Goal: Use online tool/utility: Utilize a website feature to perform a specific function

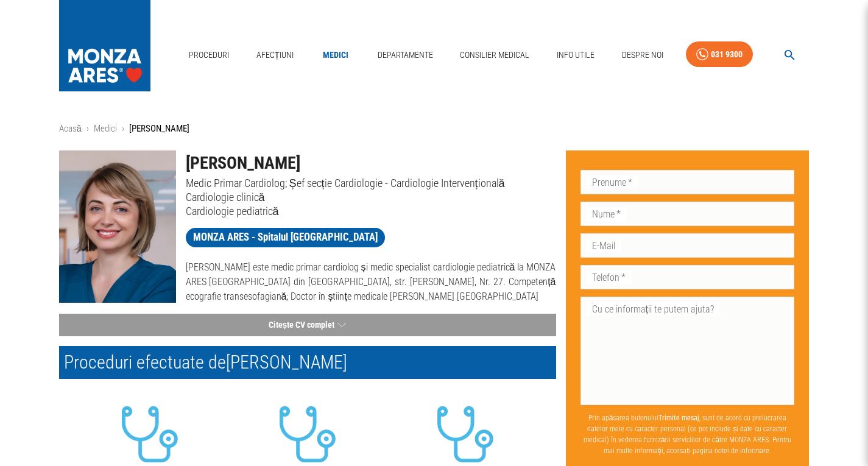
click at [115, 229] on img at bounding box center [117, 227] width 117 height 152
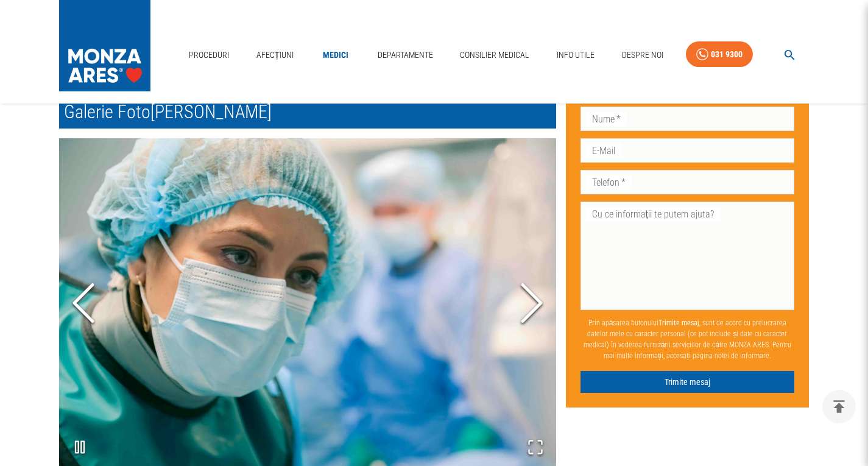
scroll to position [731, 0]
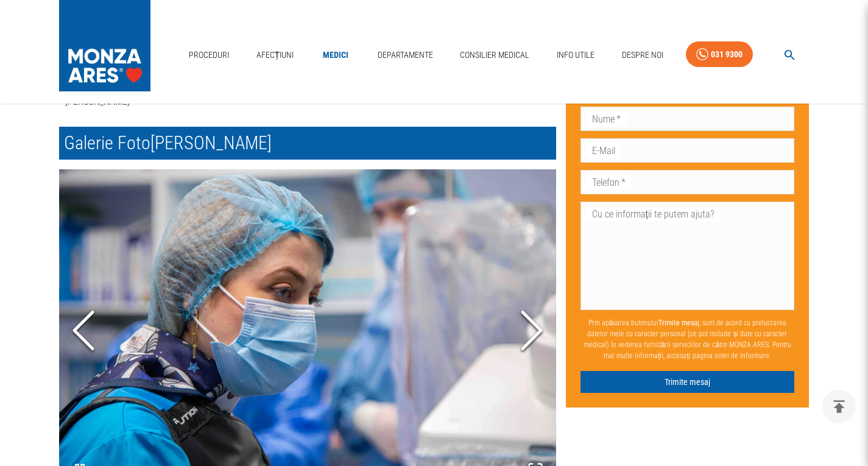
click at [536, 324] on icon "Next Slide" at bounding box center [532, 330] width 37 height 73
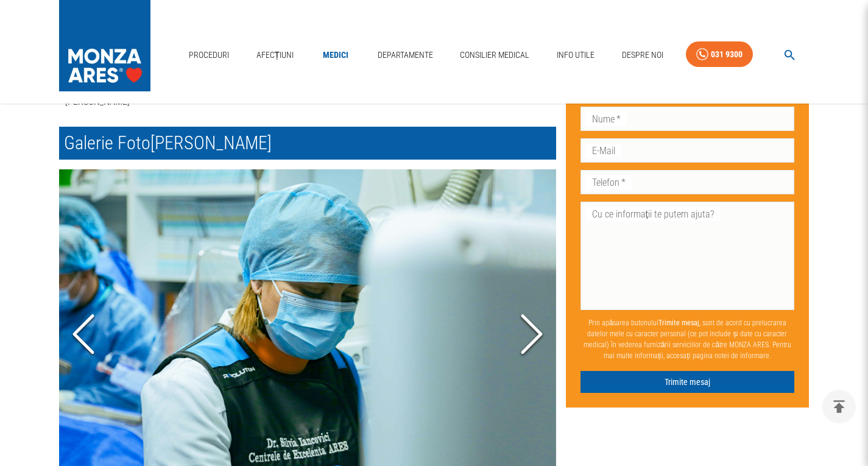
click at [536, 324] on polyline "Next Slide" at bounding box center [532, 334] width 18 height 37
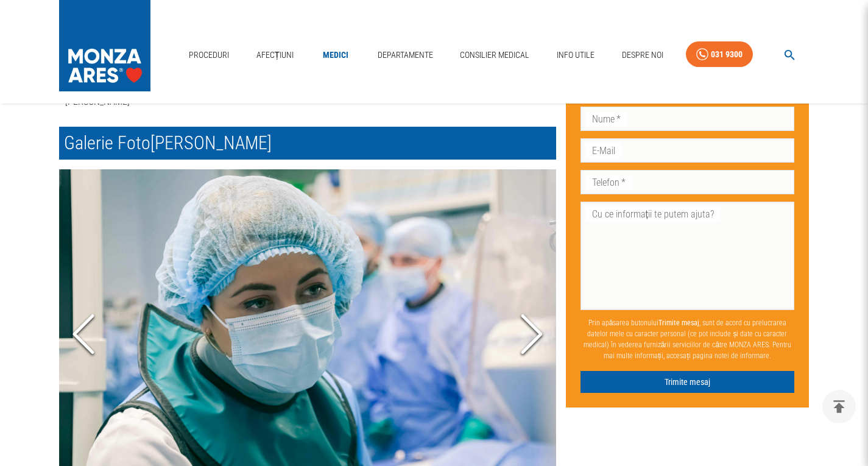
click at [536, 324] on polyline "Next Slide" at bounding box center [532, 334] width 18 height 37
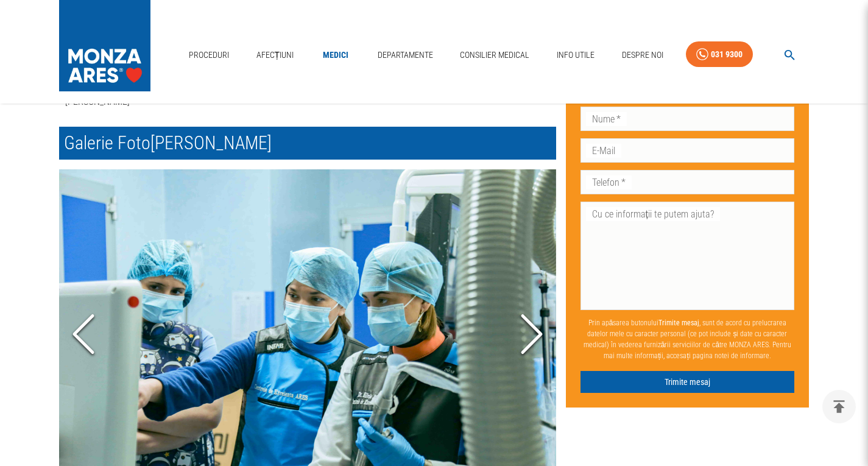
scroll to position [792, 0]
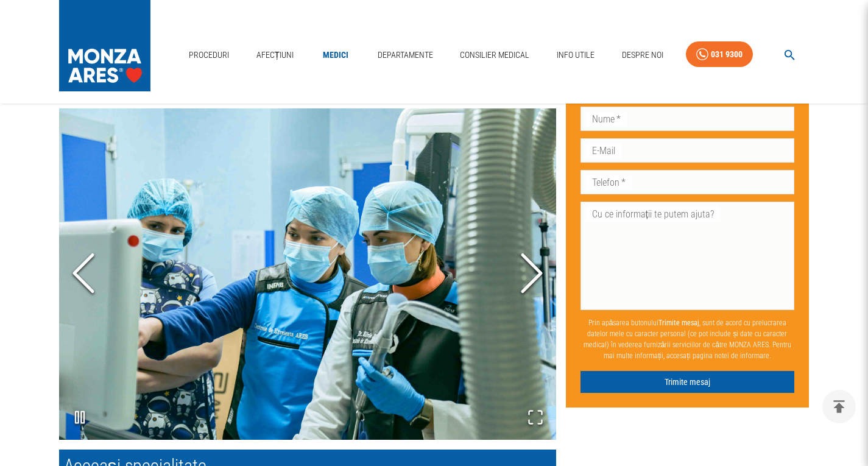
click at [528, 243] on icon "Next Slide" at bounding box center [532, 273] width 37 height 73
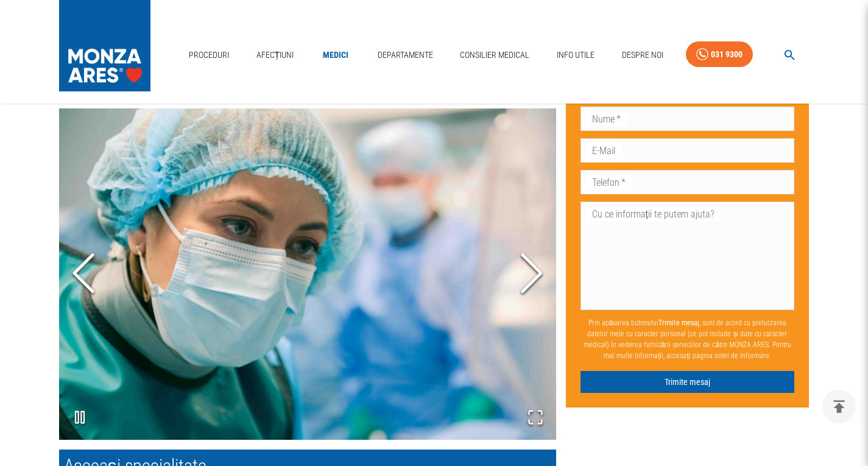
click at [528, 243] on icon "Next Slide" at bounding box center [532, 273] width 37 height 73
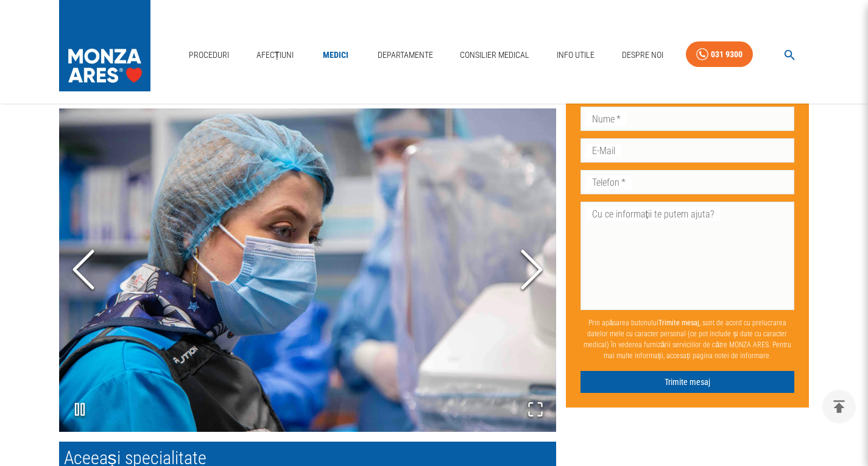
click at [528, 251] on polyline "Next Slide" at bounding box center [532, 269] width 18 height 37
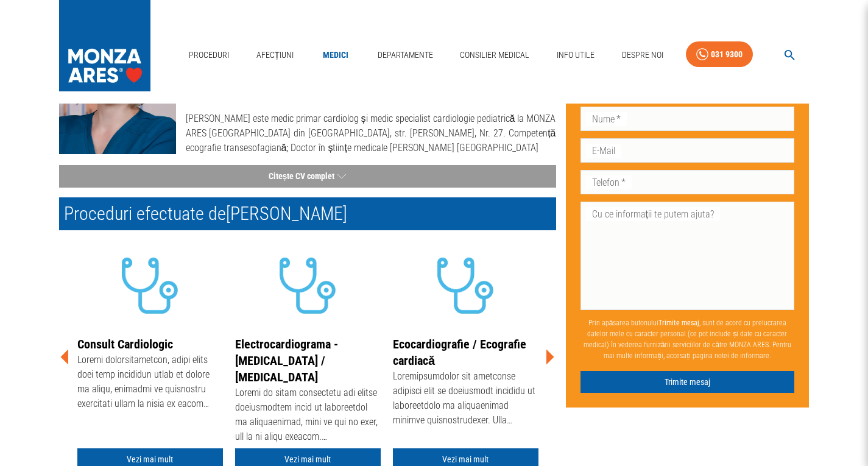
scroll to position [0, 0]
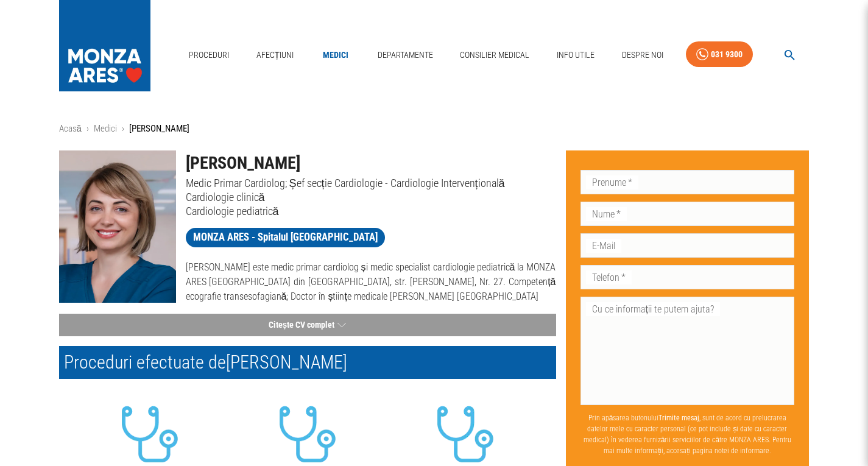
click at [121, 205] on img at bounding box center [117, 227] width 117 height 152
click at [372, 183] on p "Medic Primar Cardiolog; Șef secție Cardiologie - Cardiologie Intervențională" at bounding box center [371, 183] width 370 height 14
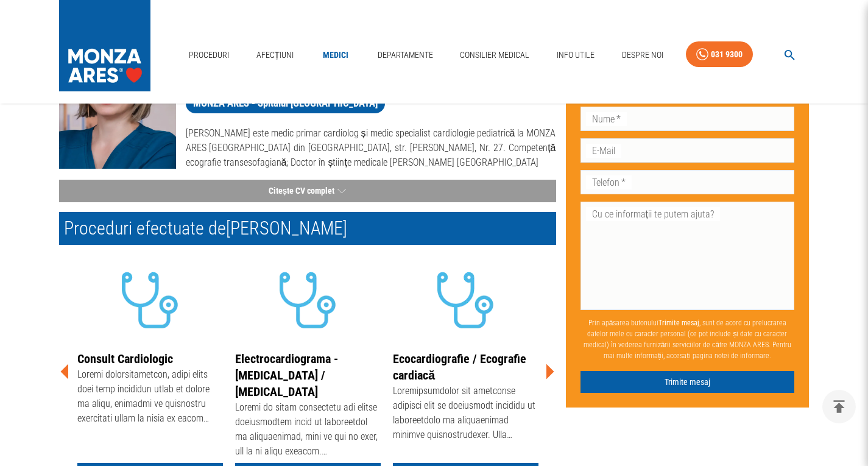
scroll to position [96, 0]
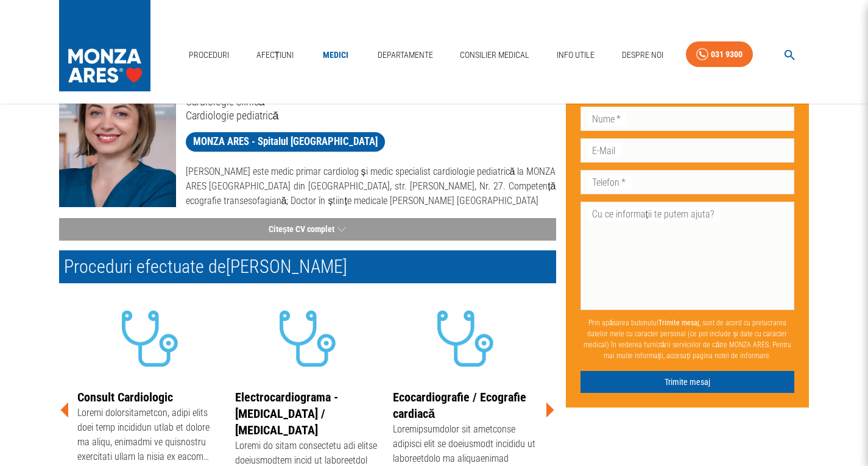
click at [125, 69] on img at bounding box center [104, 42] width 91 height 85
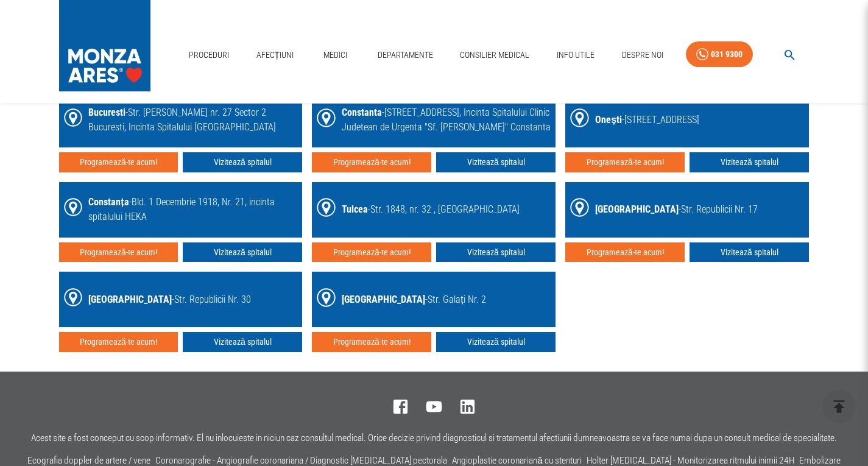
scroll to position [2071, 0]
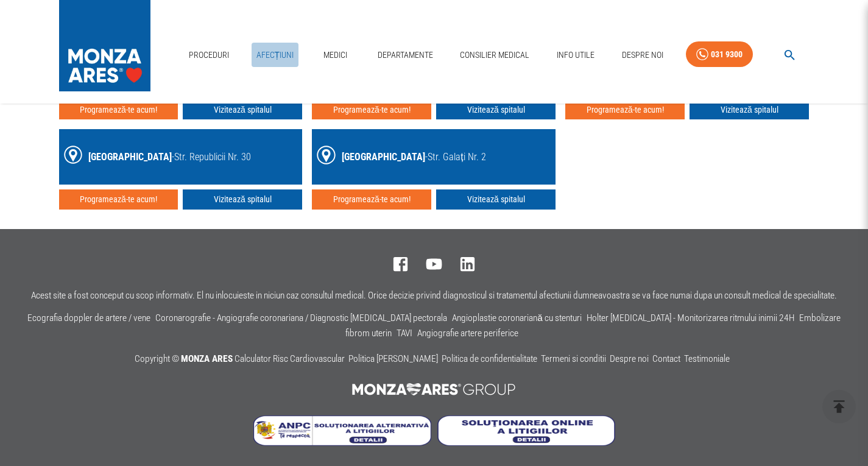
click at [275, 49] on link "Afecțiuni" at bounding box center [276, 55] width 48 height 25
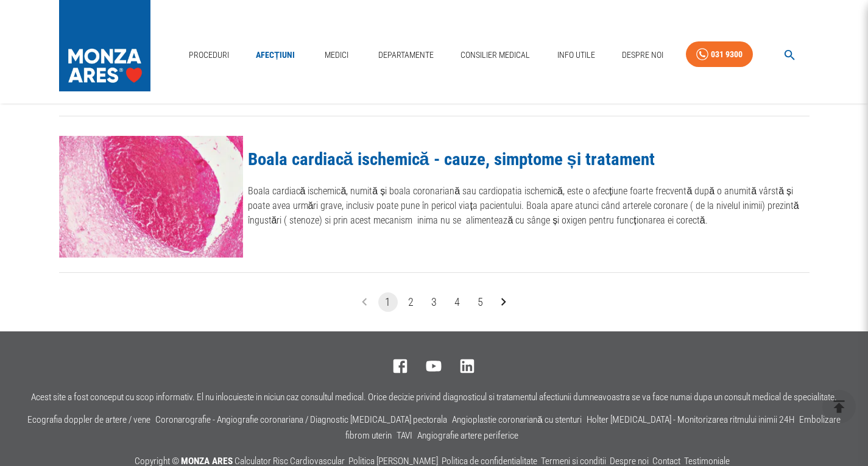
scroll to position [1580, 0]
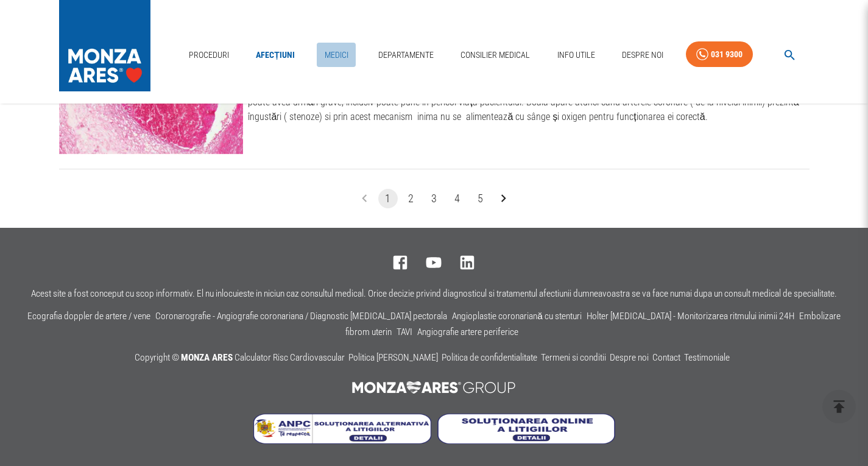
click at [326, 54] on link "Medici" at bounding box center [336, 55] width 39 height 25
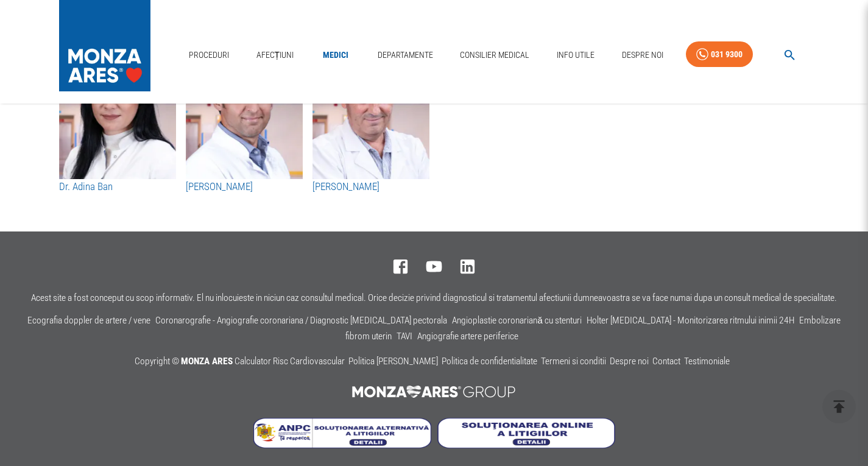
scroll to position [6461, 0]
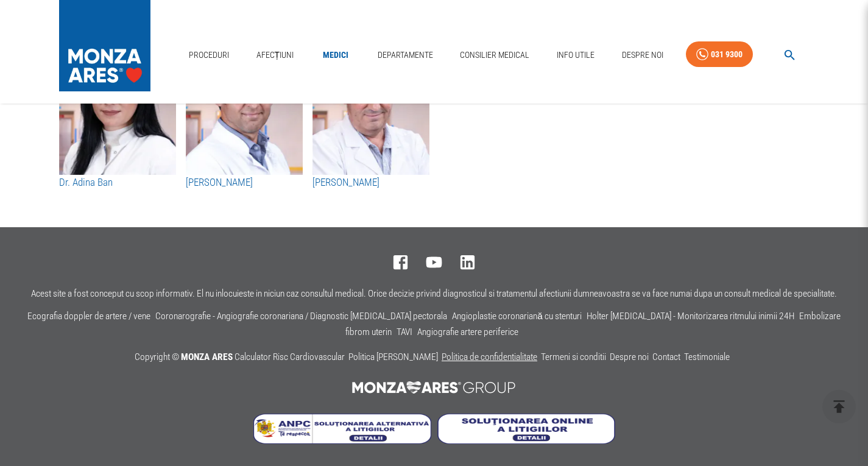
click at [496, 360] on link "Politica de confidentialitate" at bounding box center [490, 357] width 96 height 11
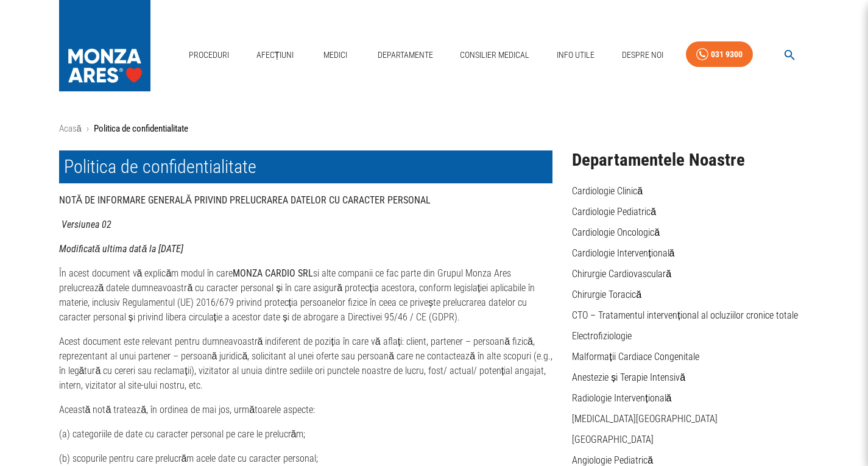
drag, startPoint x: 232, startPoint y: 275, endPoint x: 313, endPoint y: 275, distance: 80.4
click at [313, 275] on strong "MONZA CARDIO SRL" at bounding box center [273, 274] width 80 height 12
copy strong "MONZA CARDIO SRL"
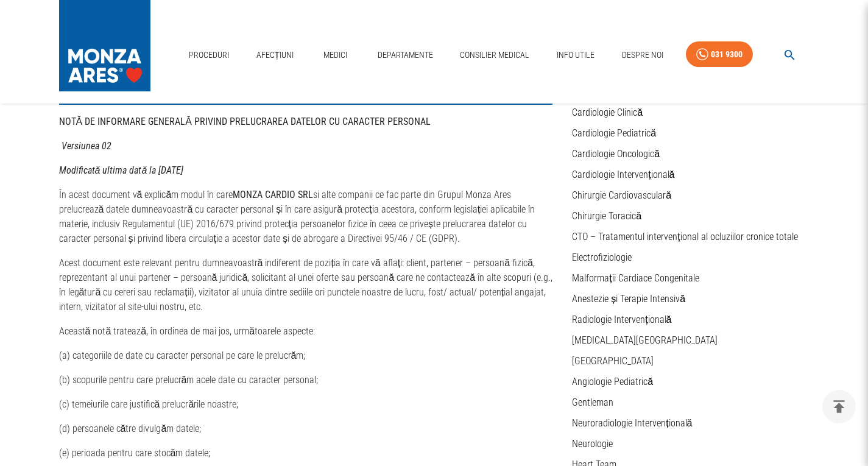
scroll to position [61, 0]
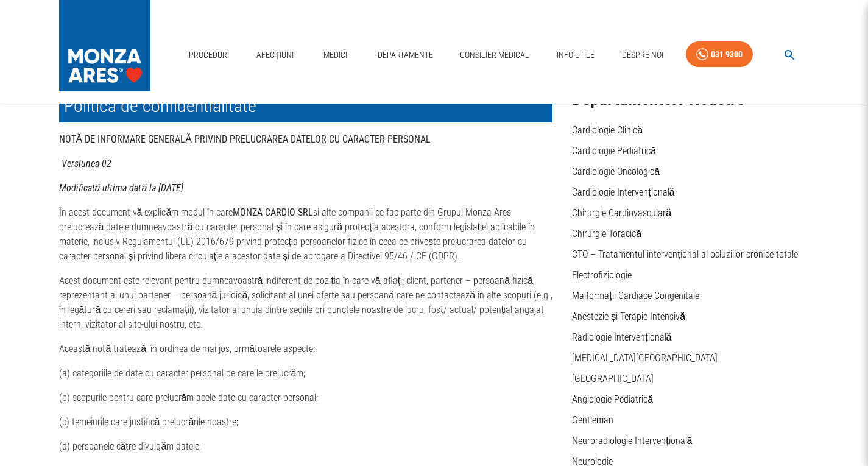
click at [114, 60] on img at bounding box center [104, 42] width 91 height 85
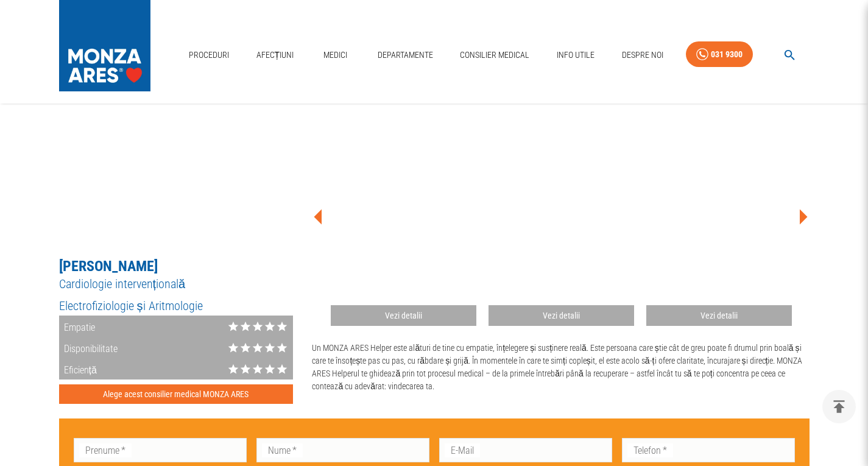
scroll to position [670, 0]
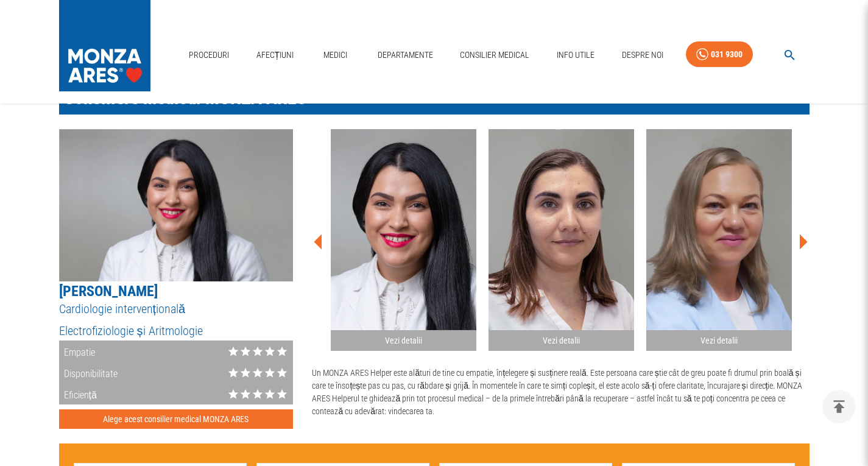
click at [803, 241] on icon at bounding box center [804, 242] width 8 height 15
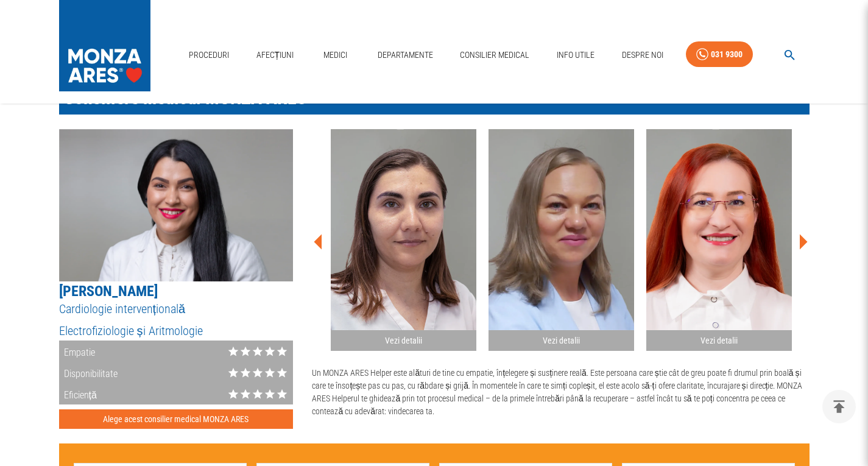
click at [804, 238] on icon at bounding box center [803, 242] width 37 height 37
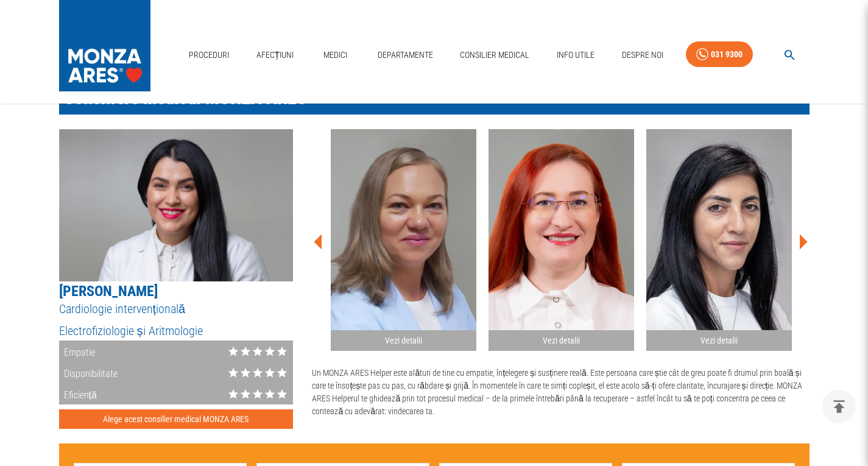
click at [804, 238] on icon at bounding box center [803, 242] width 37 height 37
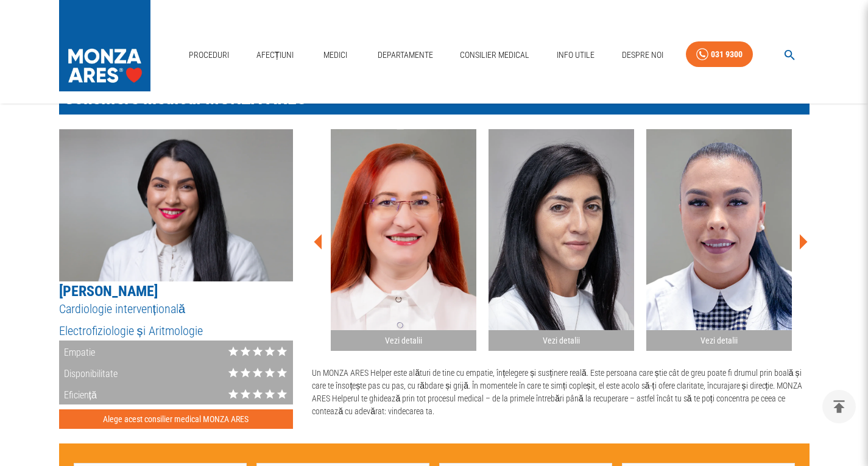
click at [797, 243] on icon at bounding box center [803, 242] width 37 height 37
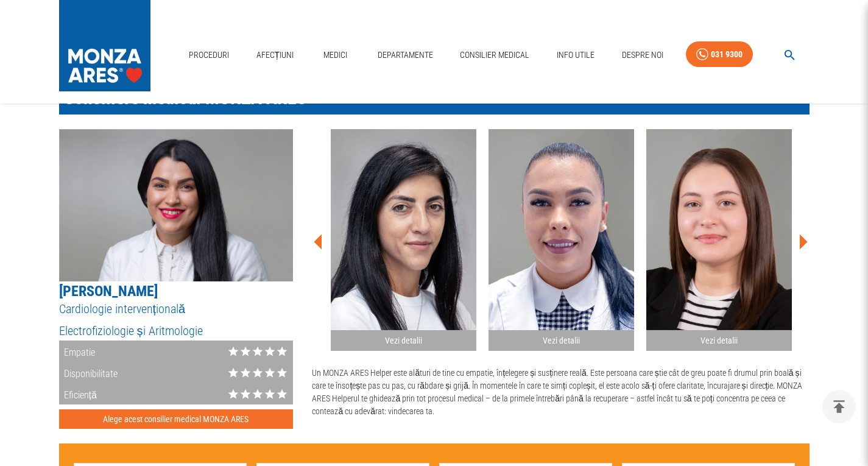
click at [797, 243] on icon at bounding box center [803, 242] width 37 height 37
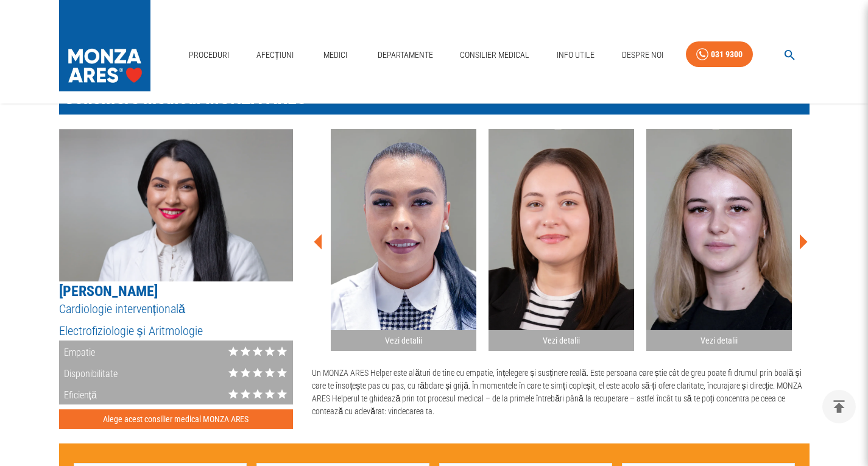
click at [581, 240] on img "button" at bounding box center [562, 229] width 146 height 201
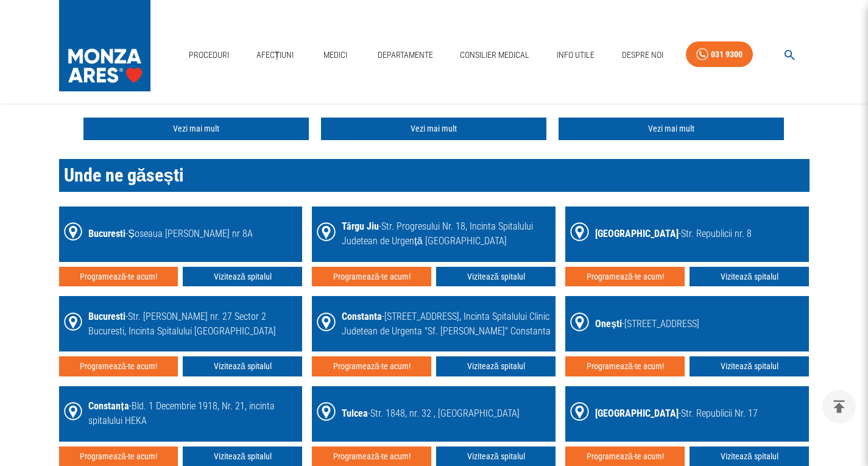
scroll to position [1706, 0]
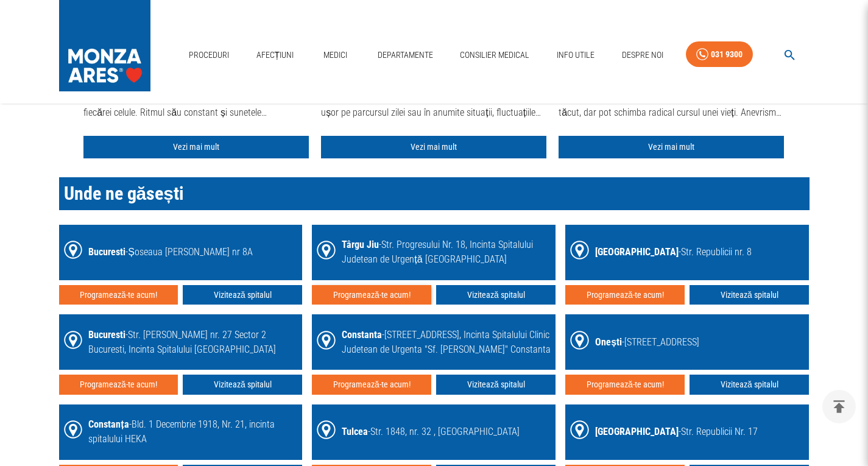
click at [392, 296] on button "Programează-te acum!" at bounding box center [371, 295] width 119 height 20
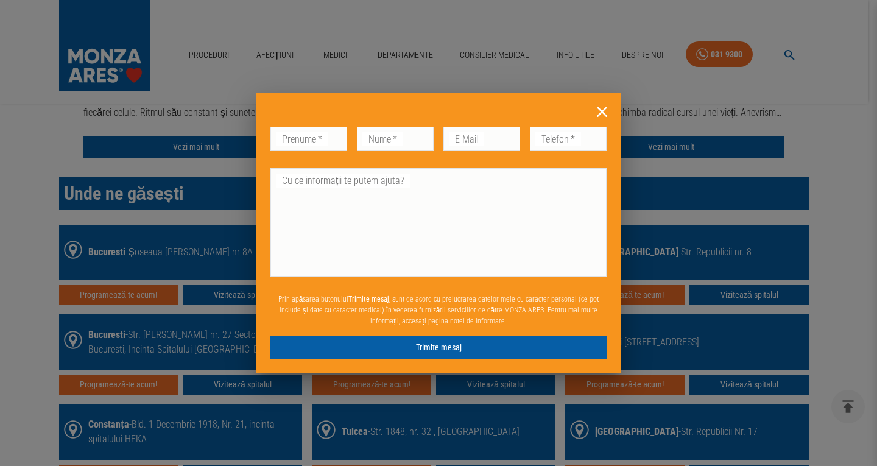
click at [604, 112] on icon at bounding box center [602, 111] width 19 height 19
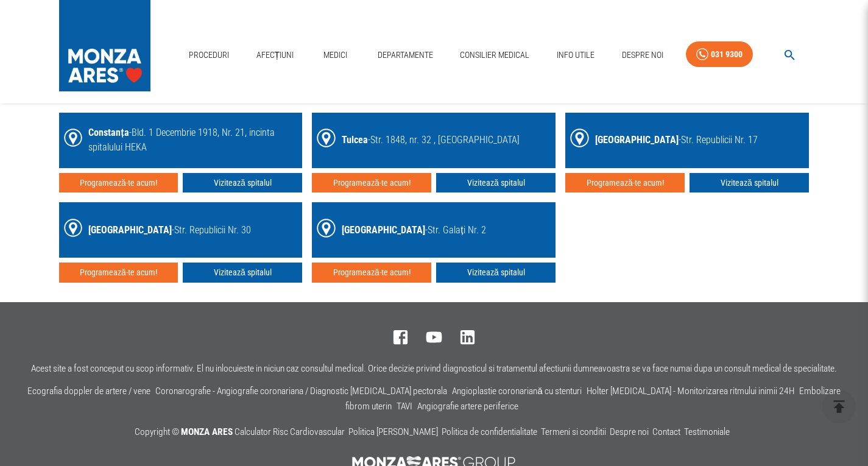
scroll to position [2011, 0]
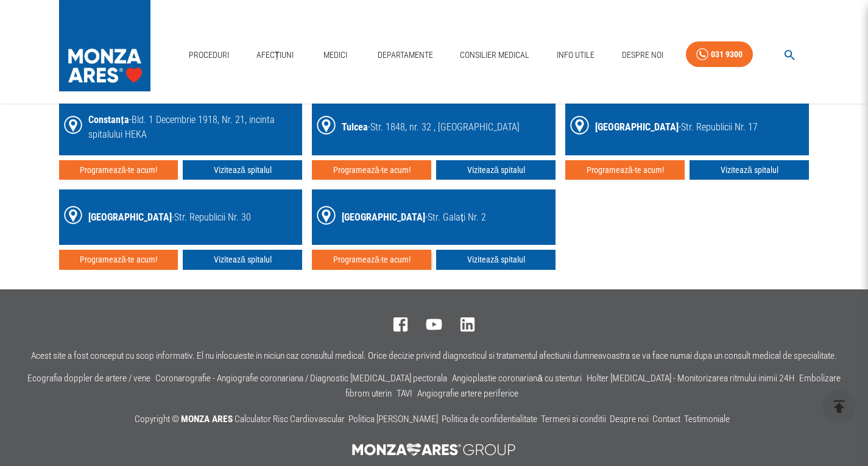
click at [366, 253] on button "Programează-te acum!" at bounding box center [371, 260] width 119 height 20
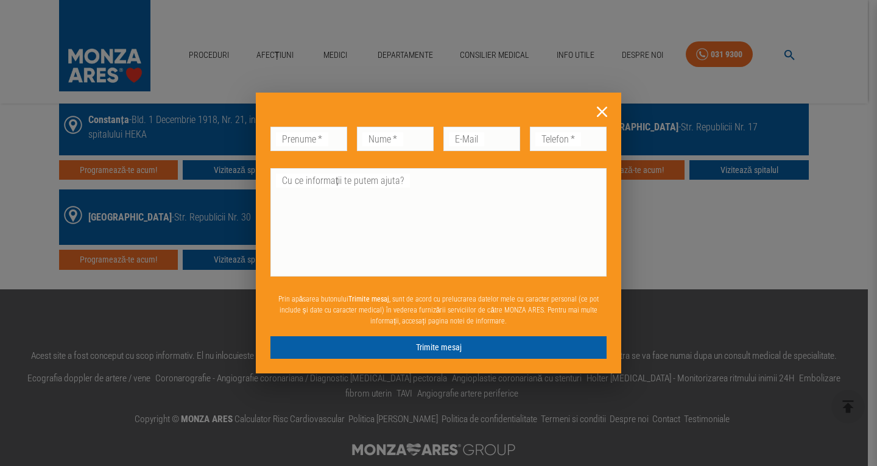
click at [606, 96] on div "Don’t fill this out if you're human: Prenume   * Prenume   * Nume   * Nume   * …" at bounding box center [439, 233] width 366 height 281
click at [600, 107] on icon at bounding box center [602, 111] width 19 height 19
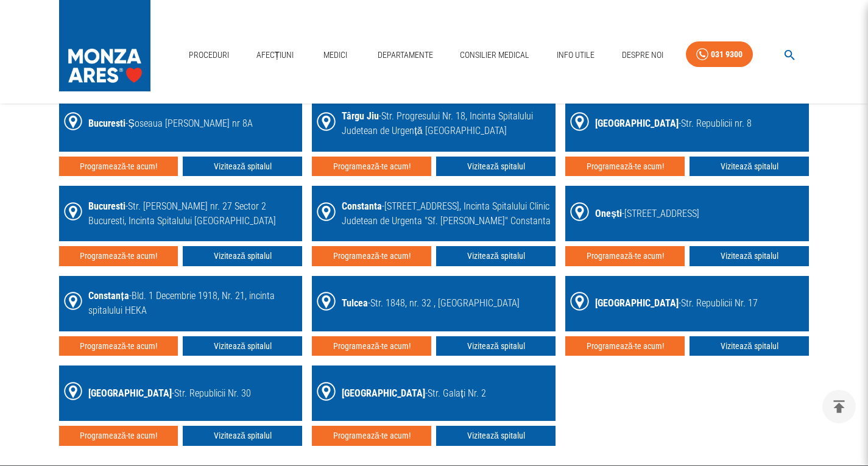
scroll to position [1828, 0]
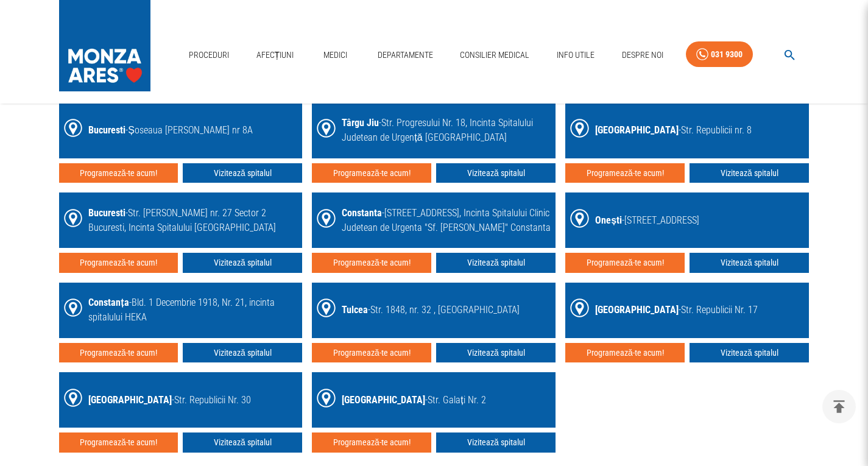
click at [105, 39] on img at bounding box center [104, 42] width 91 height 85
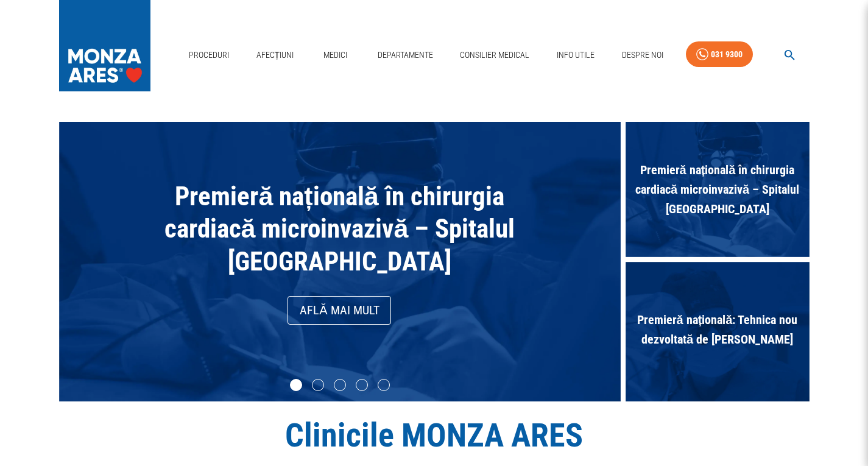
click at [318, 301] on link "Află mai mult" at bounding box center [340, 310] width 104 height 29
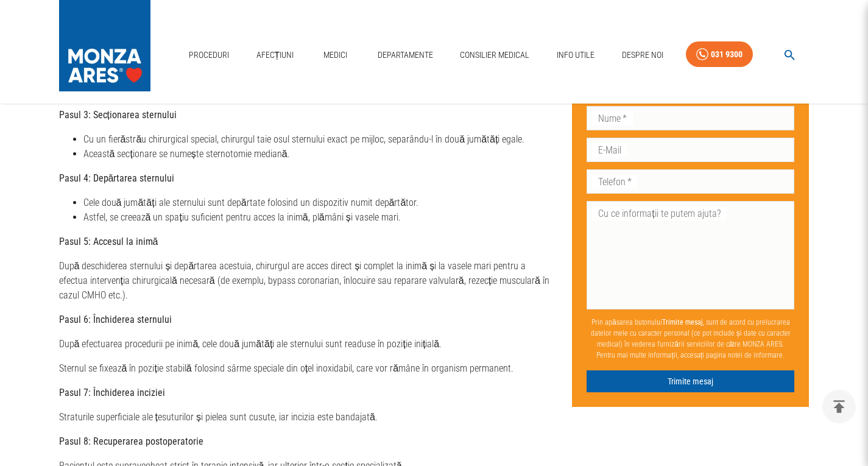
scroll to position [1767, 0]
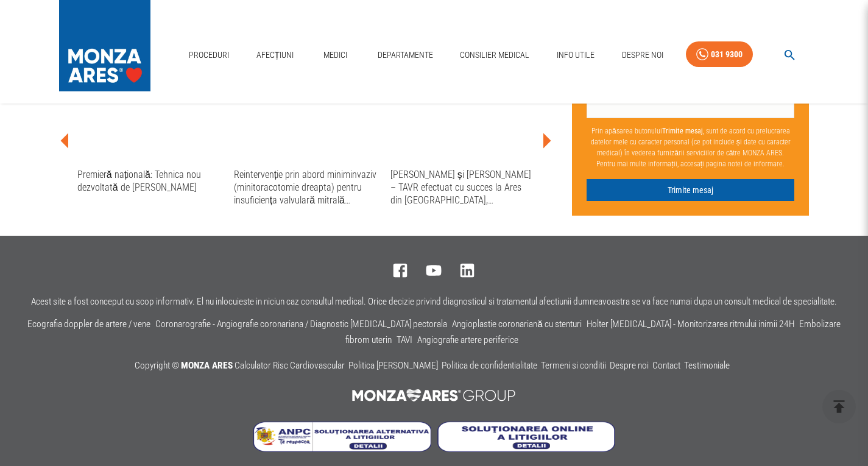
scroll to position [2894, 0]
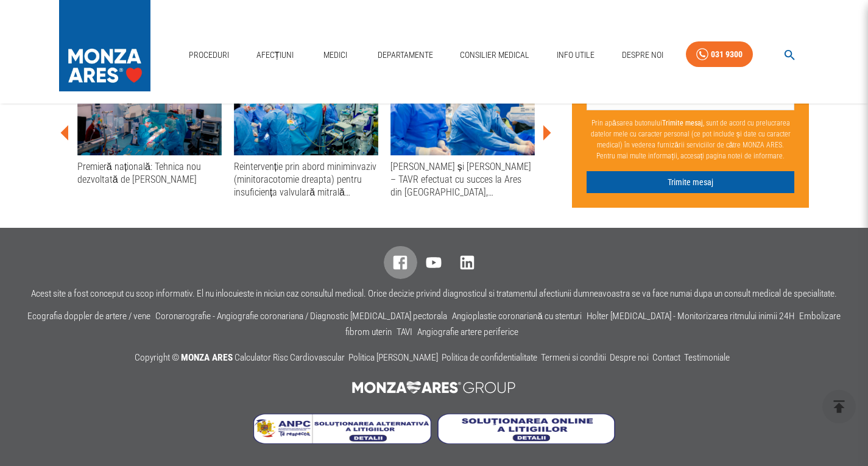
click at [401, 258] on icon at bounding box center [400, 262] width 19 height 19
click at [641, 97] on link "Locații" at bounding box center [636, 99] width 33 height 20
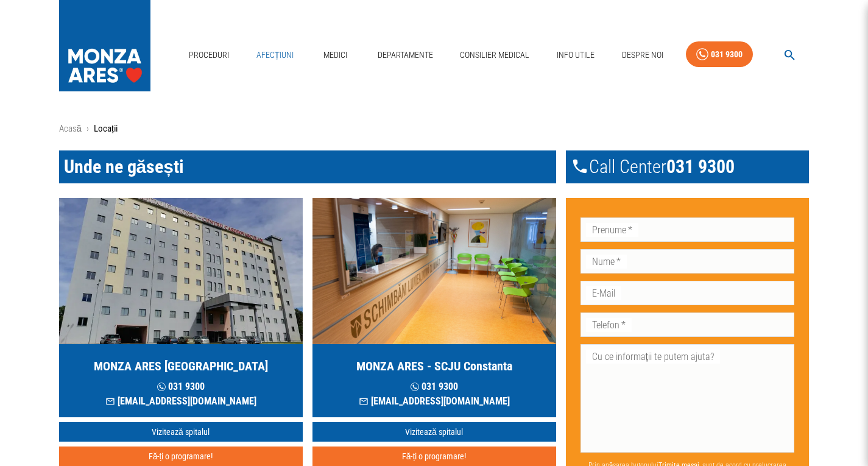
click at [280, 52] on link "Afecțiuni" at bounding box center [276, 55] width 48 height 25
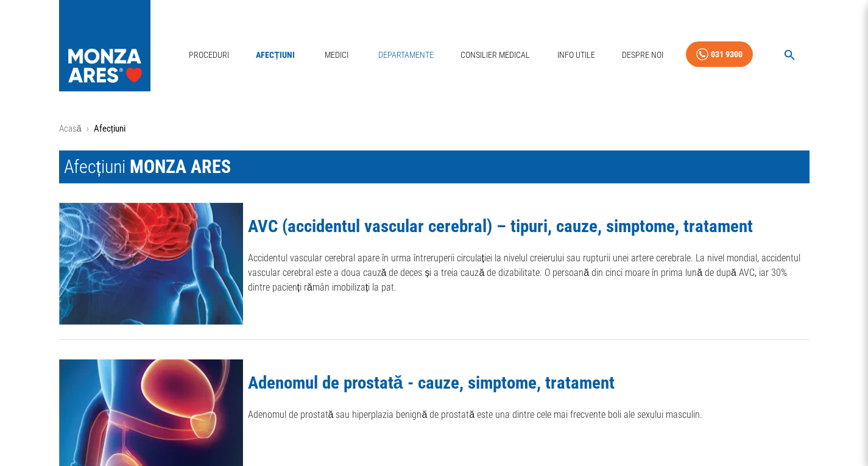
click at [411, 54] on link "Departamente" at bounding box center [406, 55] width 65 height 25
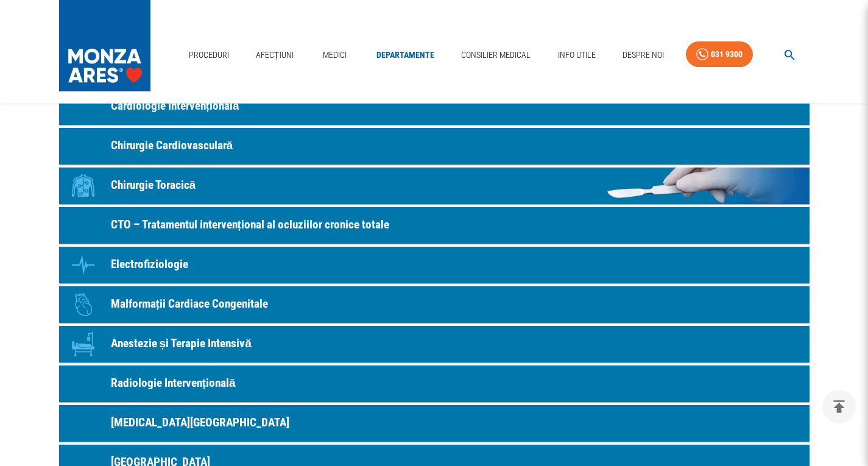
scroll to position [244, 0]
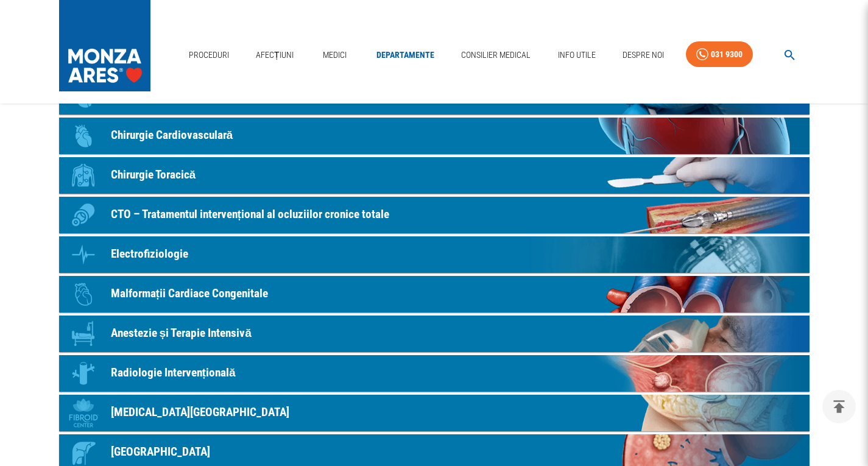
click at [143, 269] on link "Icon Electrofiziologie" at bounding box center [434, 254] width 751 height 37
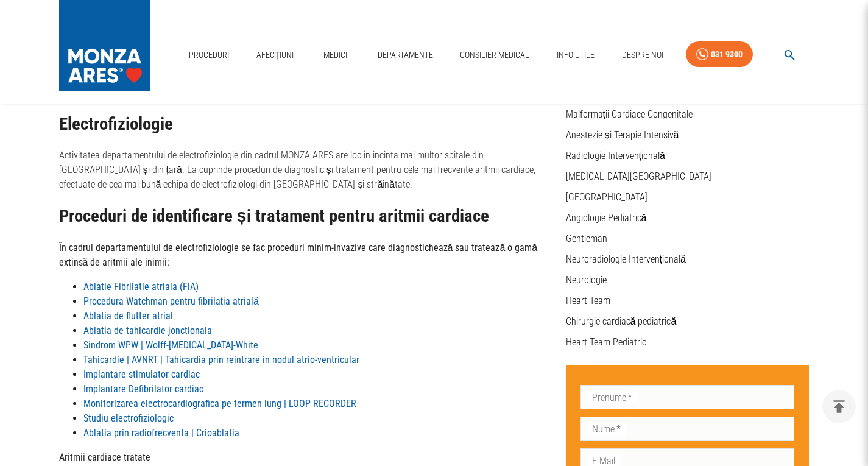
scroll to position [233, 0]
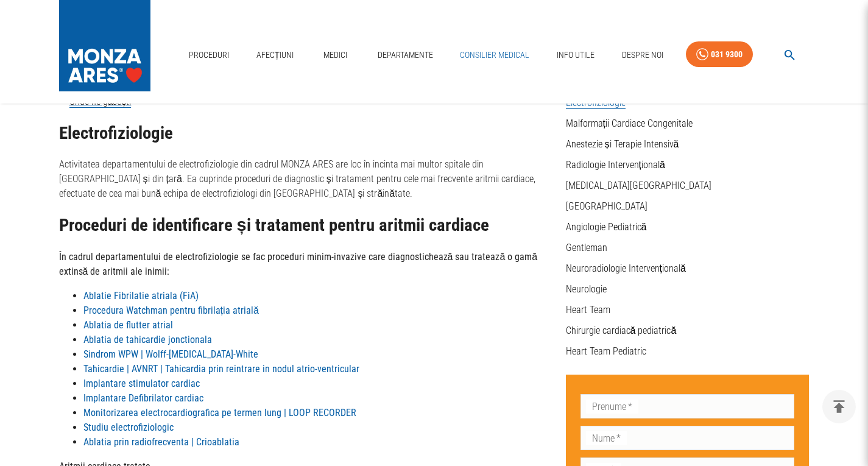
click at [497, 52] on link "Consilier Medical" at bounding box center [494, 55] width 79 height 25
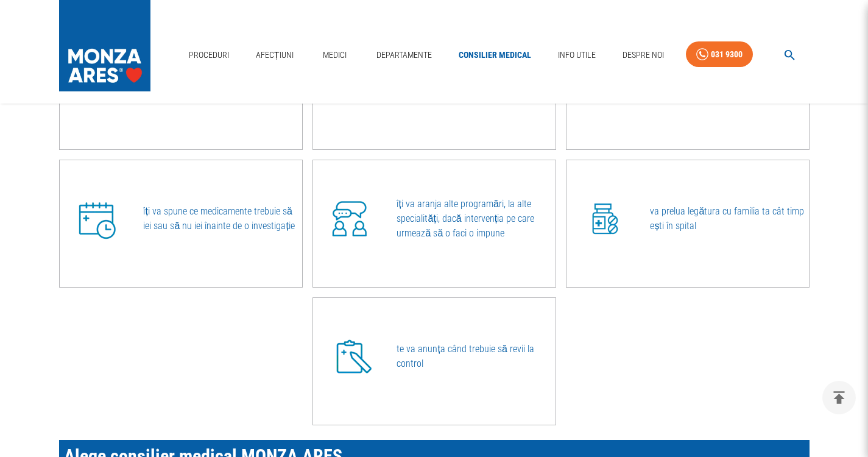
scroll to position [670, 0]
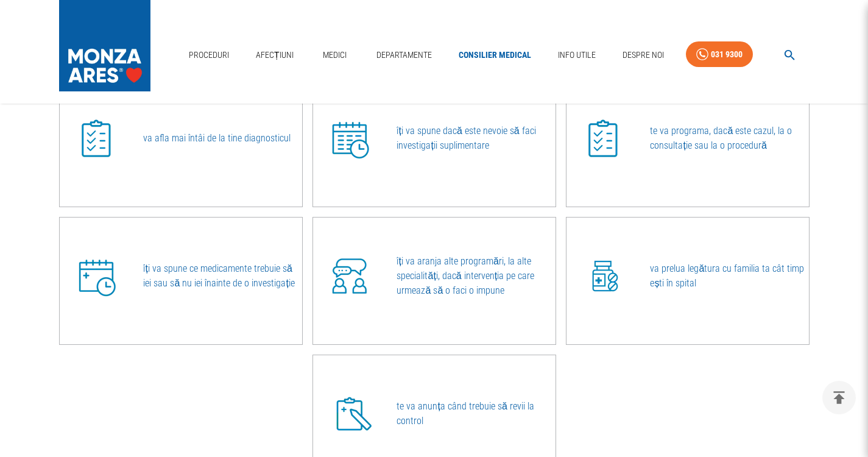
click at [416, 274] on p "îți va aranja alte programări, la alte specialități, dacă intervenția pe care u…" at bounding box center [476, 276] width 158 height 44
click at [339, 280] on img at bounding box center [349, 276] width 61 height 61
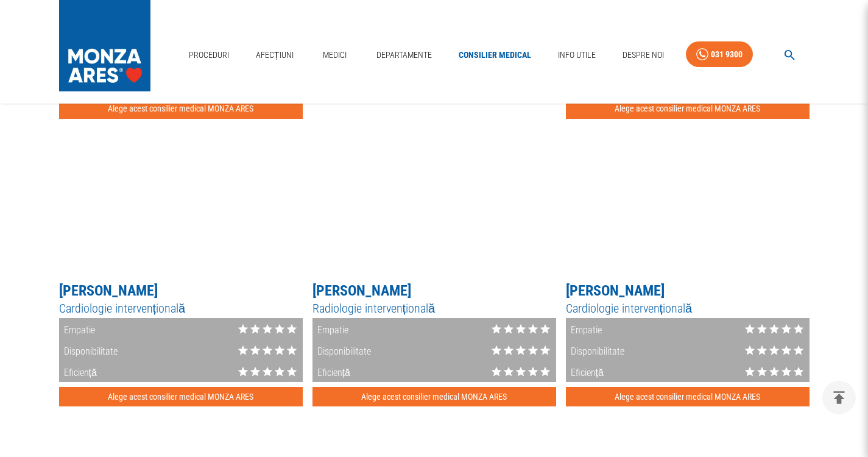
scroll to position [1402, 0]
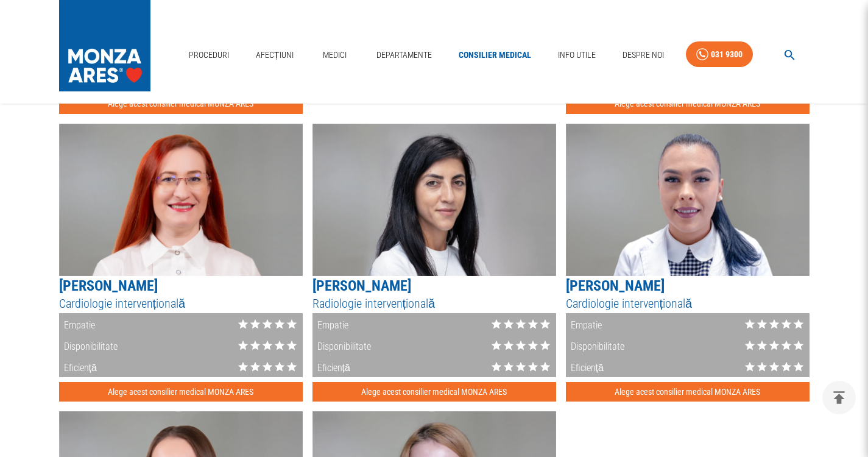
click at [154, 242] on img at bounding box center [181, 200] width 244 height 152
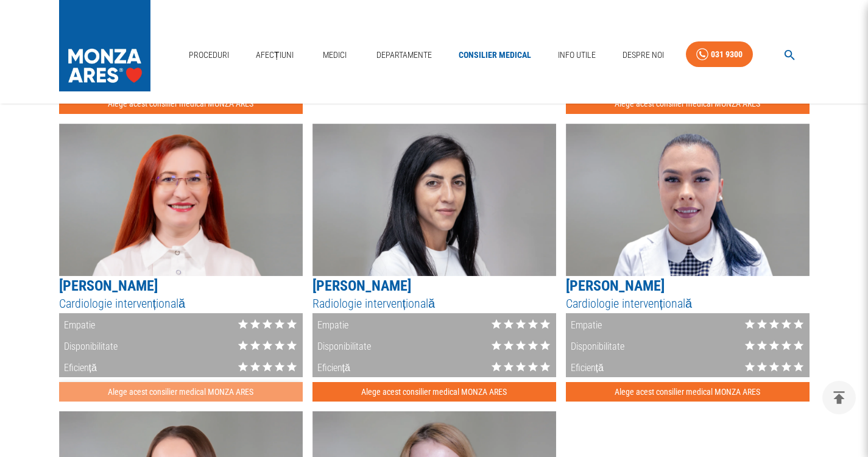
click at [187, 394] on button "Alege acest consilier medical MONZA ARES" at bounding box center [181, 392] width 244 height 20
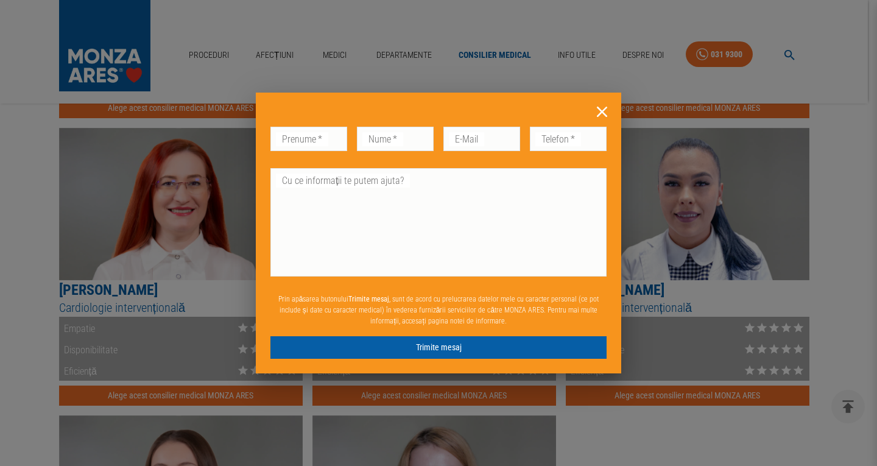
click at [601, 104] on icon at bounding box center [602, 111] width 19 height 19
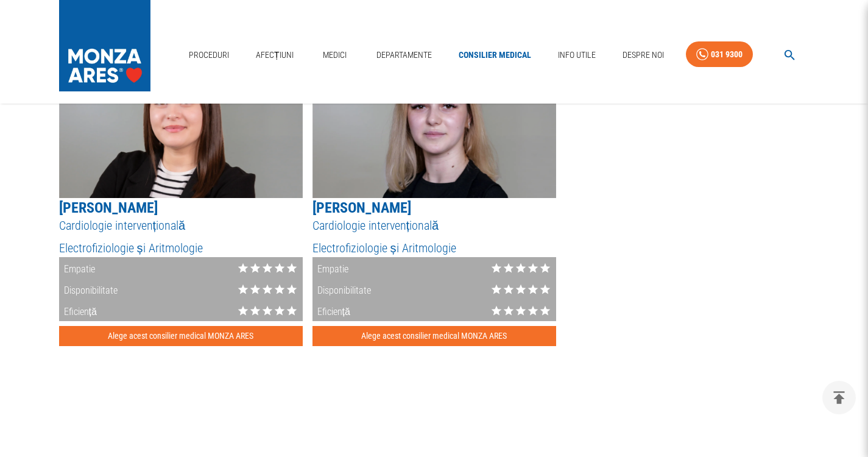
scroll to position [1645, 0]
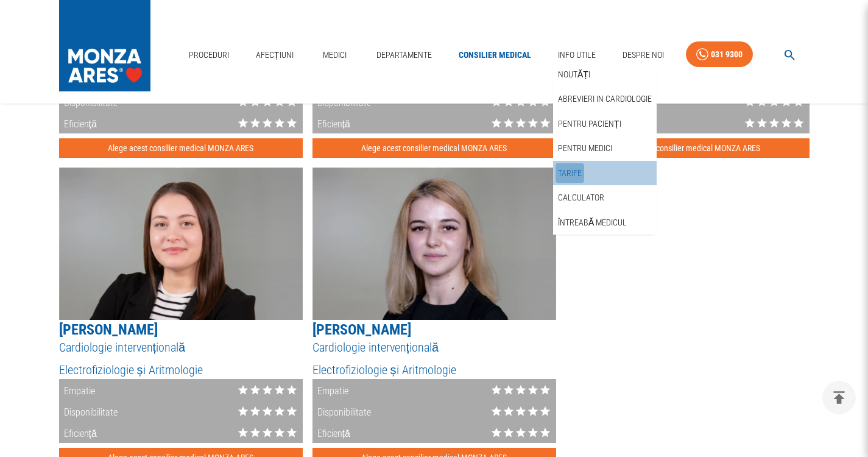
click at [565, 169] on link "Tarife" at bounding box center [570, 173] width 29 height 20
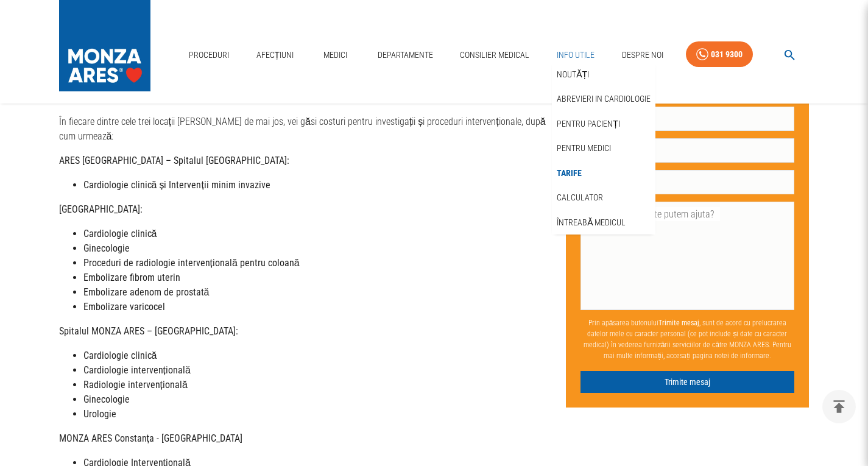
scroll to position [196, 0]
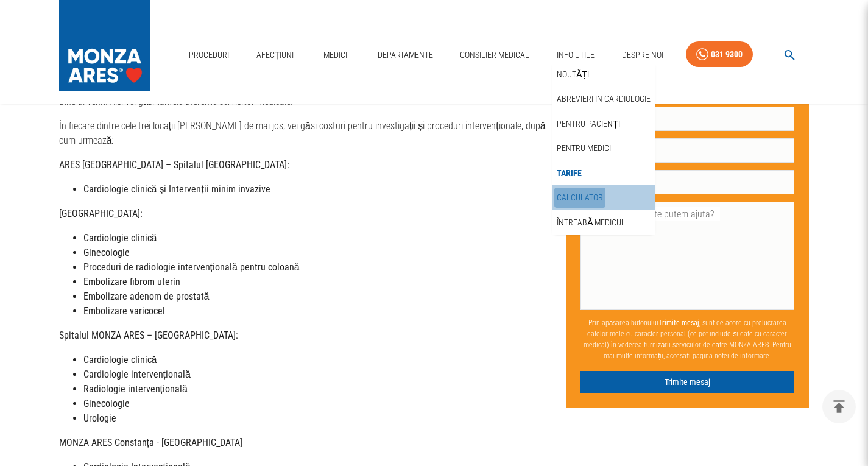
click at [588, 194] on link "Calculator" at bounding box center [580, 198] width 51 height 20
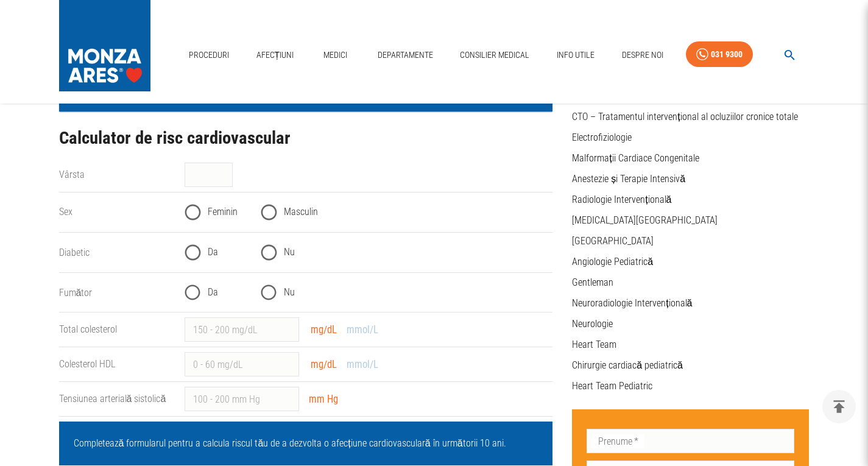
scroll to position [183, 0]
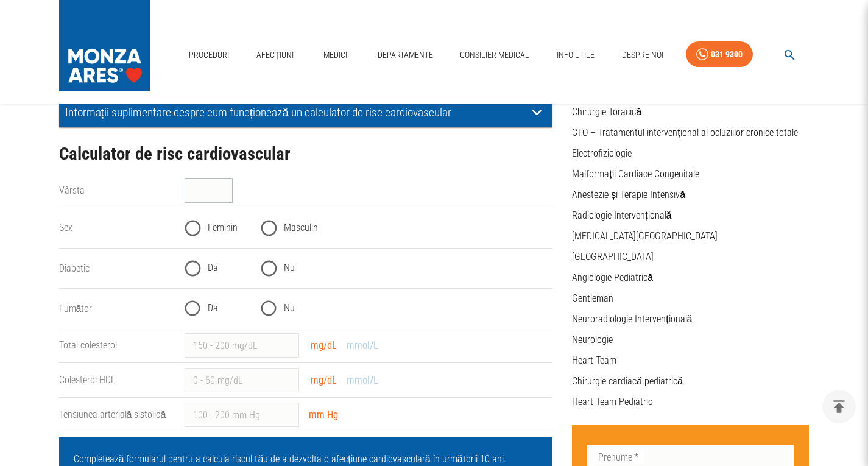
click at [218, 190] on input "Vârsta" at bounding box center [209, 191] width 48 height 24
click at [225, 184] on input "41" at bounding box center [209, 191] width 48 height 24
click at [225, 184] on input "42" at bounding box center [209, 191] width 48 height 24
type input "43"
click at [225, 184] on input "43" at bounding box center [209, 191] width 48 height 24
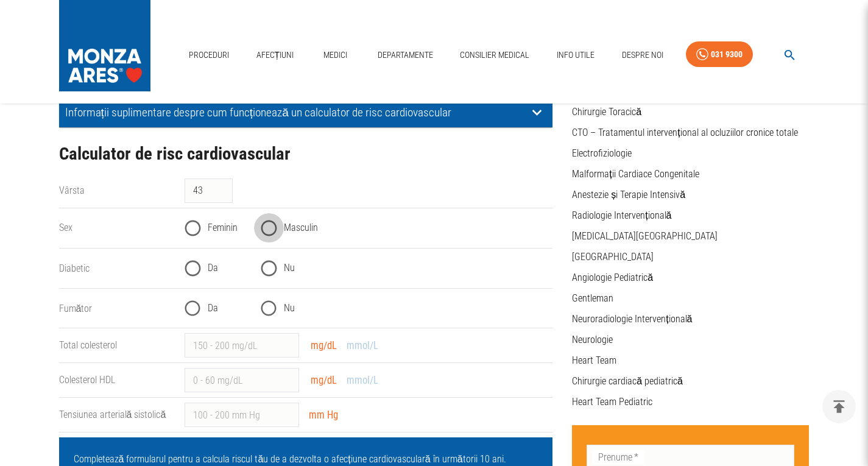
click at [272, 227] on input "Masculin" at bounding box center [269, 228] width 30 height 30
radio input "true"
click at [272, 270] on input "Nu" at bounding box center [269, 268] width 30 height 30
radio input "true"
click at [274, 308] on input "Nu" at bounding box center [269, 309] width 30 height 30
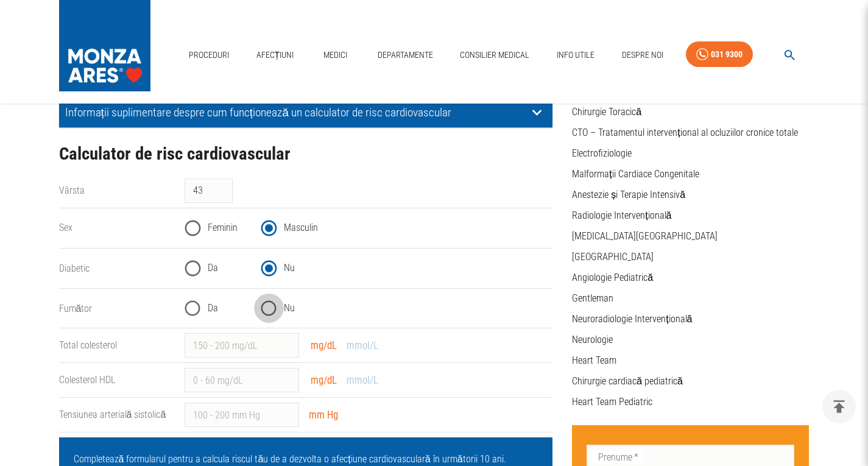
radio input "true"
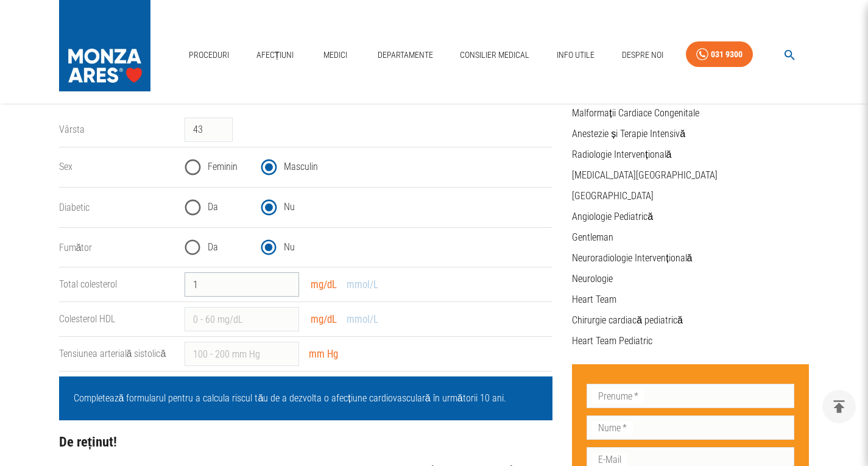
click at [290, 280] on input "1" at bounding box center [242, 284] width 115 height 24
click at [290, 280] on input "2" at bounding box center [242, 284] width 115 height 24
click at [231, 280] on input "2" at bounding box center [242, 284] width 115 height 24
drag, startPoint x: 197, startPoint y: 279, endPoint x: 48, endPoint y: 271, distance: 149.5
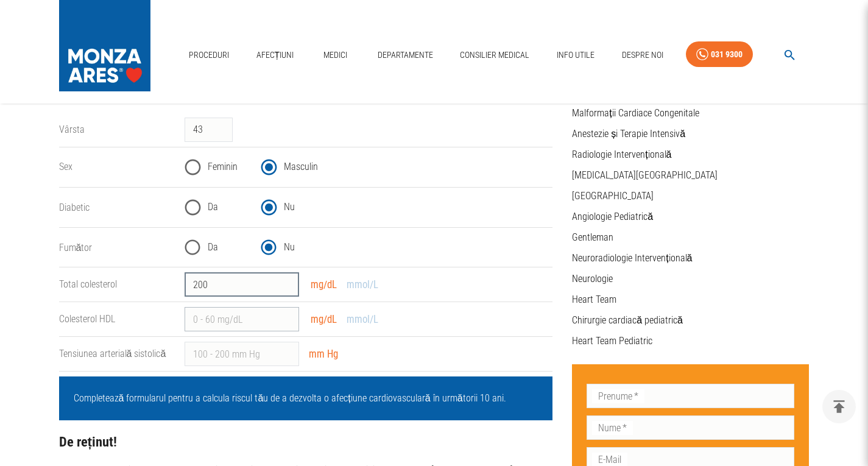
type input "200"
click at [204, 317] on input "Colesterol HDL" at bounding box center [242, 319] width 115 height 24
type input "60"
click at [241, 351] on input "Tensiunea arterială sistolică" at bounding box center [242, 354] width 115 height 24
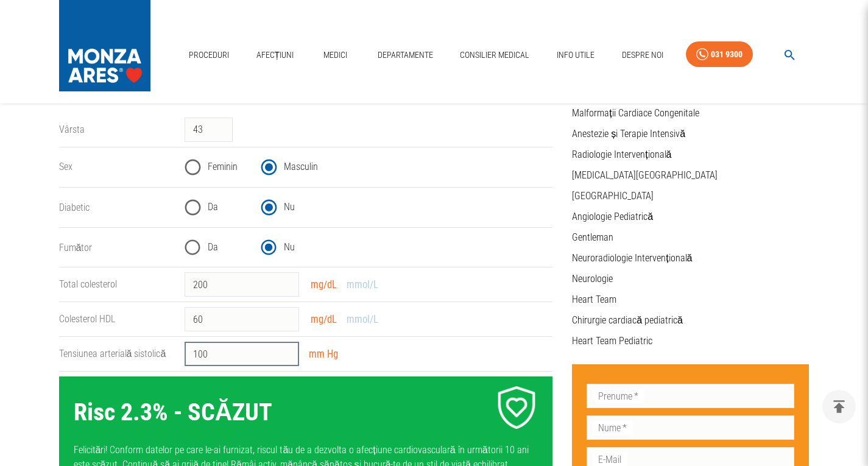
type input "100"
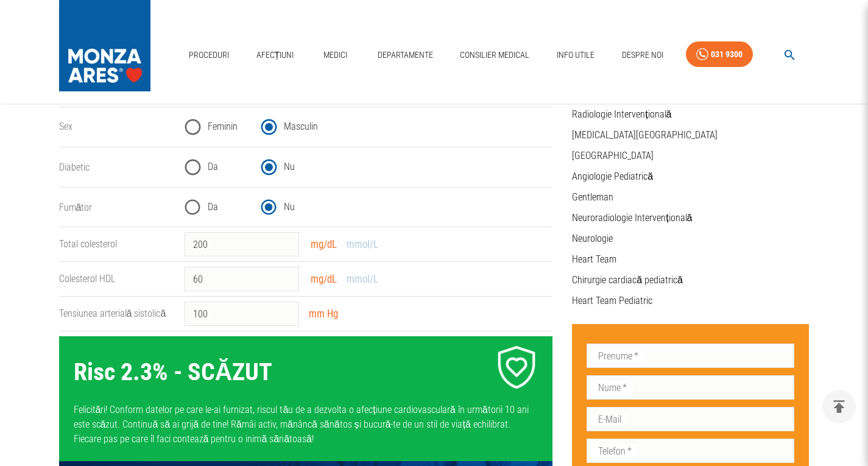
scroll to position [247, 0]
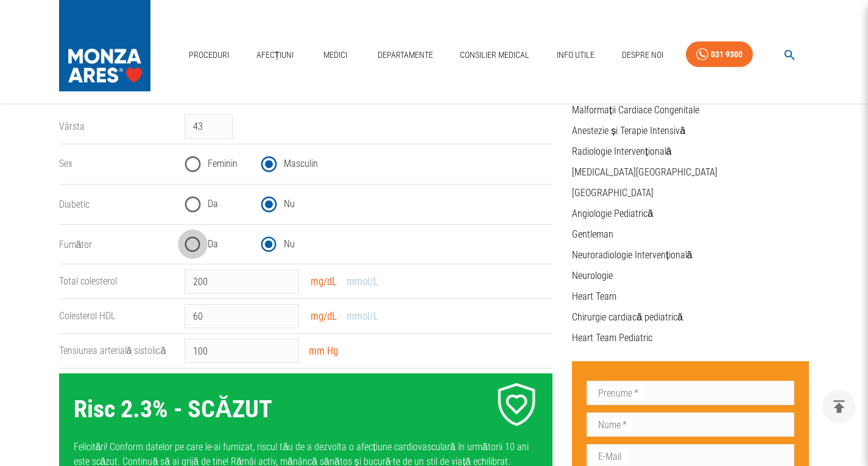
click at [201, 245] on input "Da" at bounding box center [193, 245] width 30 height 30
radio input "true"
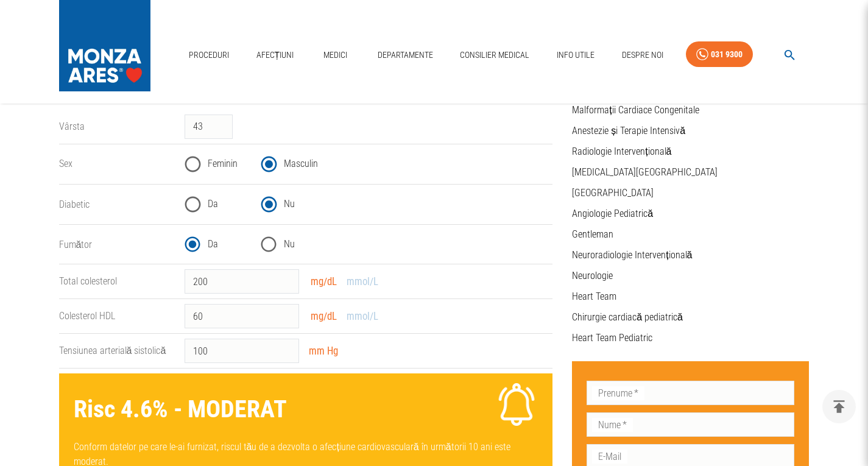
click at [199, 207] on input "Da" at bounding box center [193, 205] width 30 height 30
radio input "true"
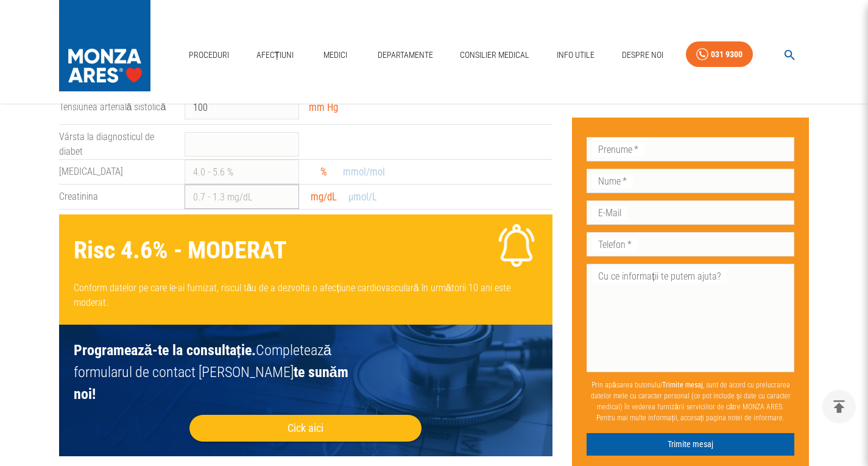
scroll to position [430, 0]
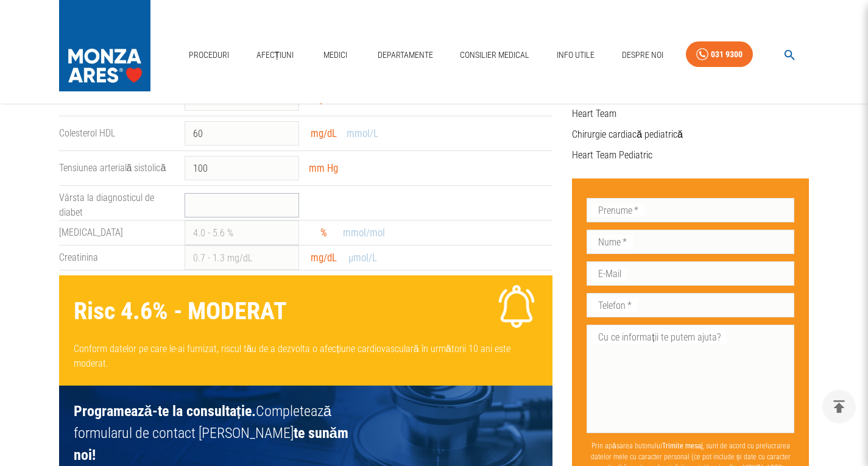
click at [212, 200] on input "Vârsta la diagnosticul de diabet" at bounding box center [242, 205] width 115 height 24
type input "35"
click at [240, 236] on input "[MEDICAL_DATA]" at bounding box center [242, 233] width 115 height 24
type input "4.5"
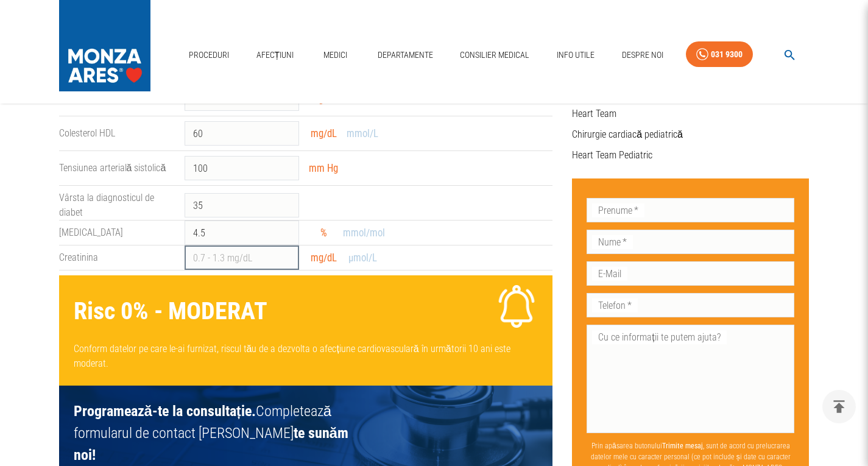
click at [253, 259] on input "Creatinina" at bounding box center [242, 258] width 115 height 24
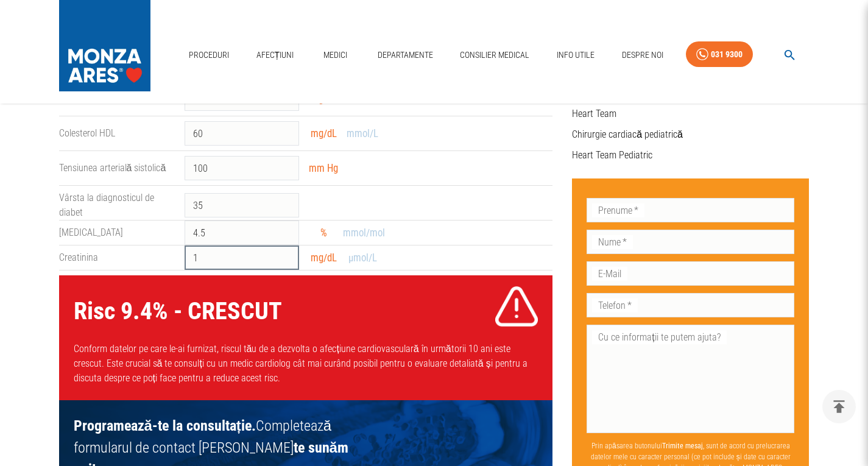
type input "1"
click at [53, 305] on div "Risc 9.4 % - CRESCUT Conform datelor pe care le-ai furnizat, riscul tău de a de…" at bounding box center [301, 333] width 504 height 135
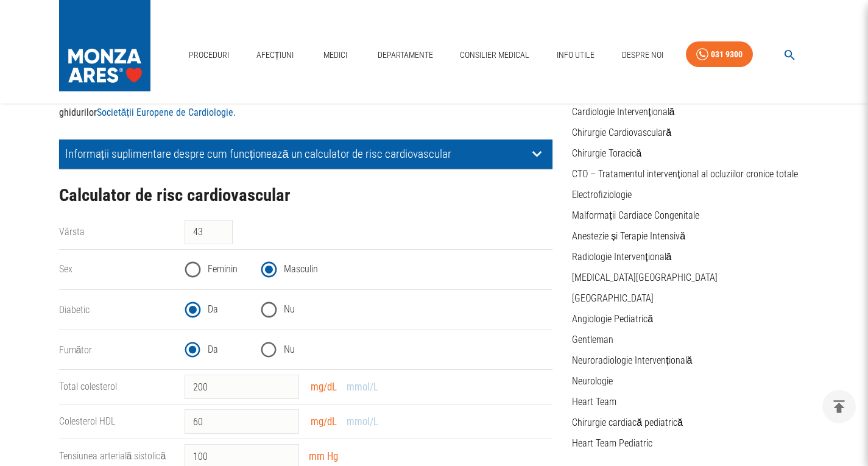
scroll to position [125, 0]
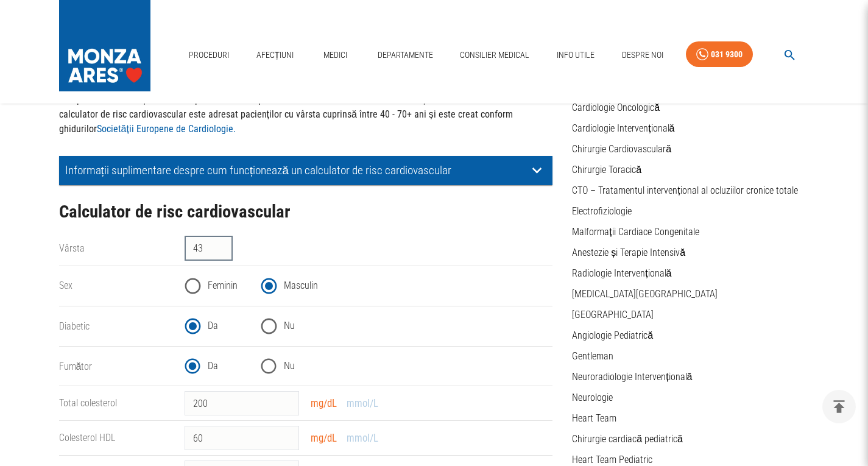
click at [202, 251] on input "43" at bounding box center [209, 248] width 48 height 24
click at [224, 243] on input "44" at bounding box center [209, 248] width 48 height 24
click at [224, 243] on input "45" at bounding box center [209, 248] width 48 height 24
click at [224, 243] on input "46" at bounding box center [209, 248] width 48 height 24
click at [224, 243] on input "47" at bounding box center [209, 248] width 48 height 24
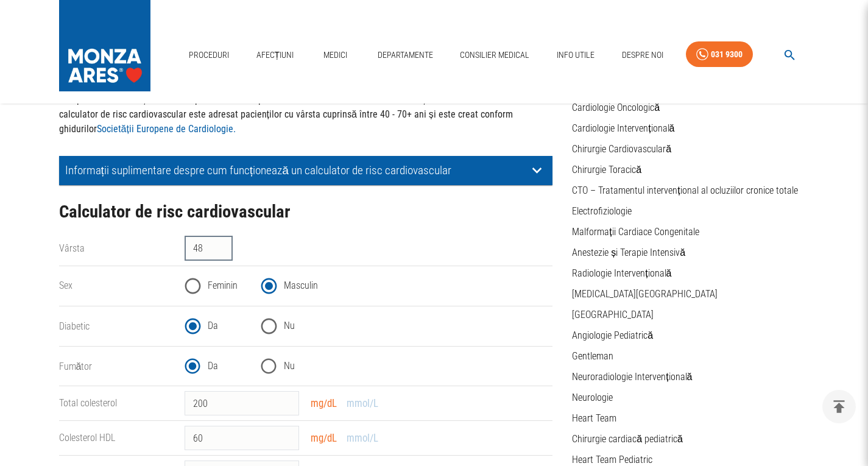
click at [224, 243] on input "48" at bounding box center [209, 248] width 48 height 24
click at [224, 243] on input "49" at bounding box center [209, 248] width 48 height 24
click at [224, 243] on input "50" at bounding box center [209, 248] width 48 height 24
click at [224, 243] on input "51" at bounding box center [209, 248] width 48 height 24
drag, startPoint x: 212, startPoint y: 247, endPoint x: 138, endPoint y: 236, distance: 74.5
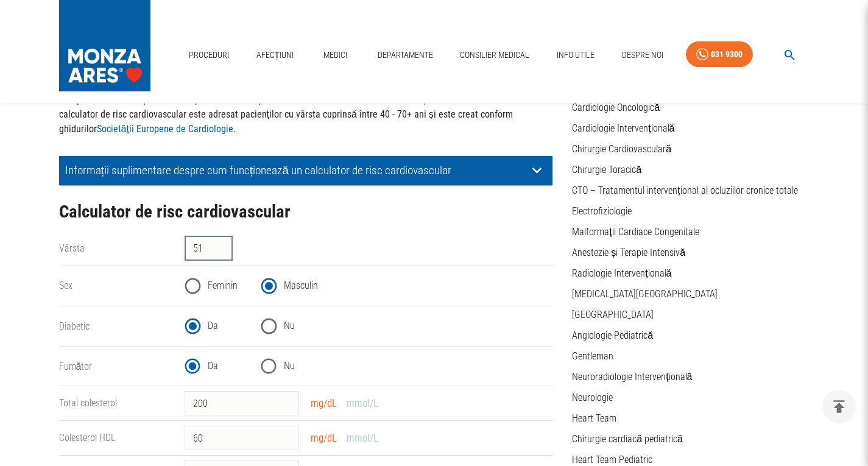
click at [138, 236] on div "Vârsta 51 ​" at bounding box center [301, 244] width 504 height 34
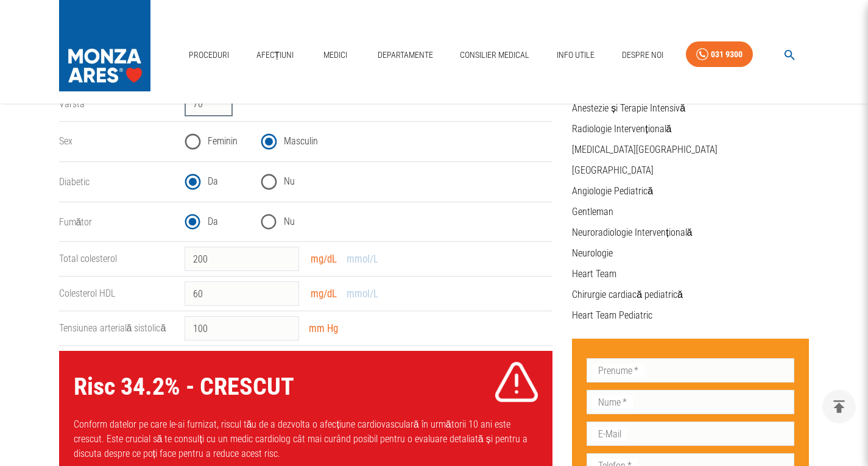
scroll to position [247, 0]
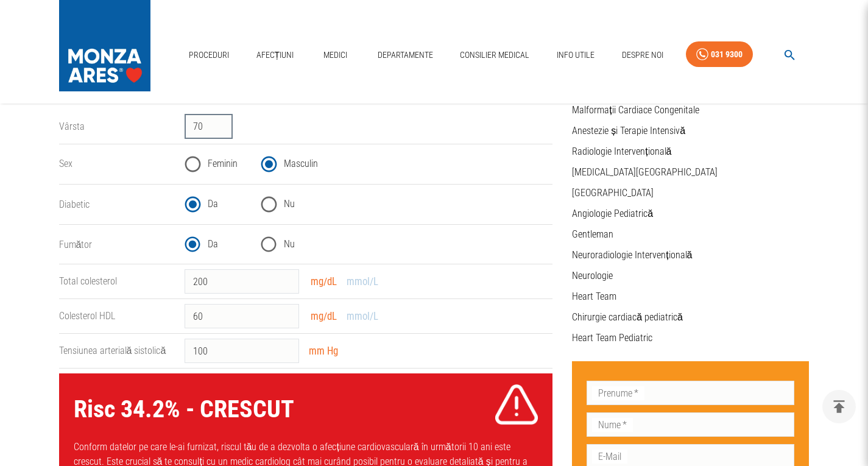
type input "70"
click at [195, 167] on input "Feminin" at bounding box center [193, 164] width 30 height 30
radio input "true"
click at [271, 164] on input "Masculin" at bounding box center [269, 164] width 30 height 30
radio input "true"
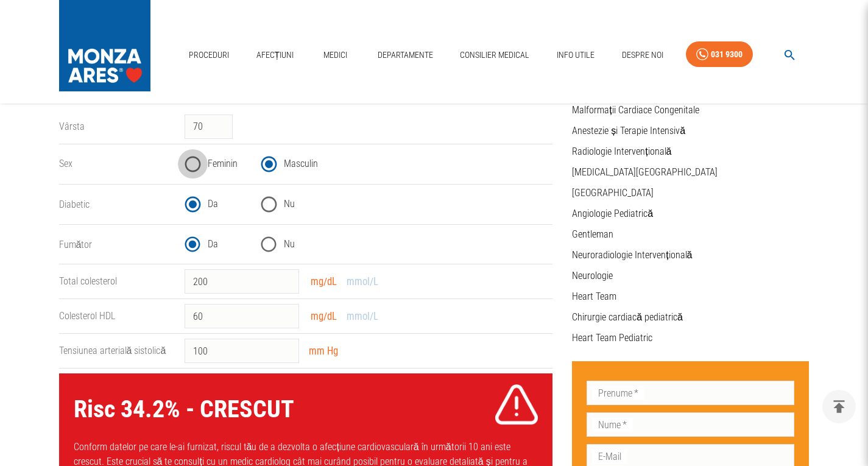
click at [197, 165] on input "Feminin" at bounding box center [193, 164] width 30 height 30
radio input "true"
click at [286, 275] on input "201" at bounding box center [242, 281] width 115 height 24
click at [286, 275] on input "202" at bounding box center [242, 281] width 115 height 24
click at [286, 275] on input "203" at bounding box center [242, 281] width 115 height 24
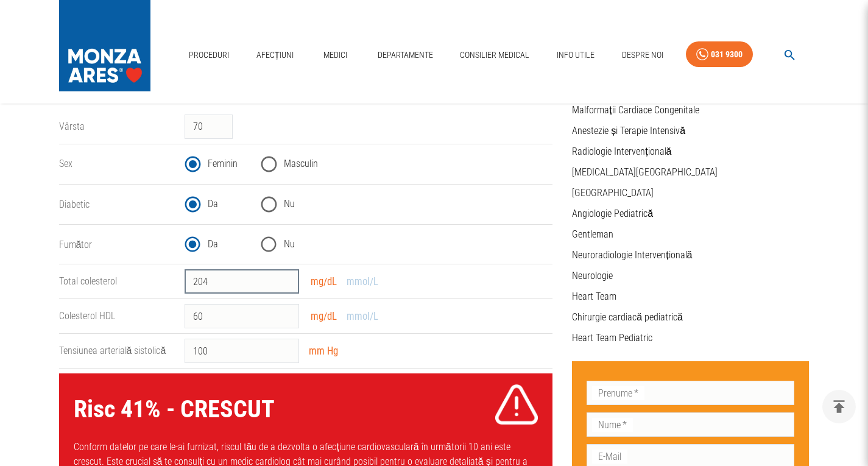
click at [286, 275] on input "204" at bounding box center [242, 281] width 115 height 24
click at [284, 275] on input "205" at bounding box center [242, 281] width 115 height 24
click at [286, 278] on input "206" at bounding box center [242, 281] width 115 height 24
click at [286, 278] on input "207" at bounding box center [242, 281] width 115 height 24
click at [286, 277] on input "208" at bounding box center [242, 281] width 115 height 24
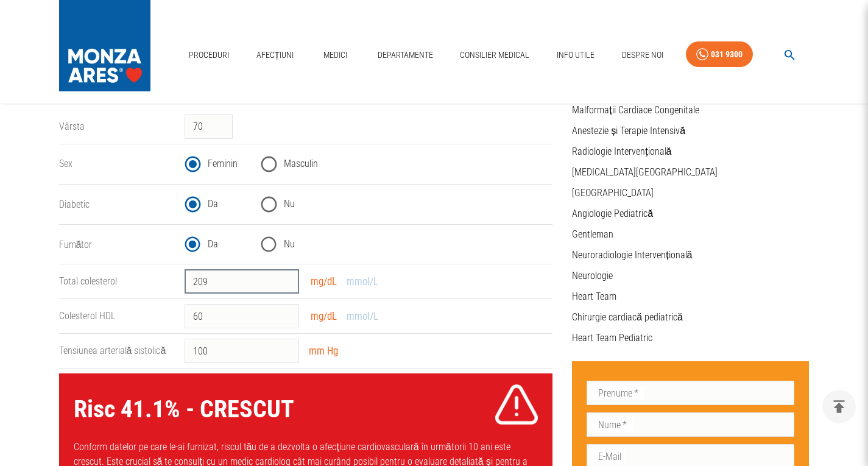
click at [286, 277] on input "209" at bounding box center [242, 281] width 115 height 24
click at [286, 277] on input "210" at bounding box center [242, 281] width 115 height 24
click at [286, 277] on input "211" at bounding box center [242, 281] width 115 height 24
click at [286, 277] on input "212" at bounding box center [242, 281] width 115 height 24
click at [286, 277] on input "213" at bounding box center [242, 281] width 115 height 24
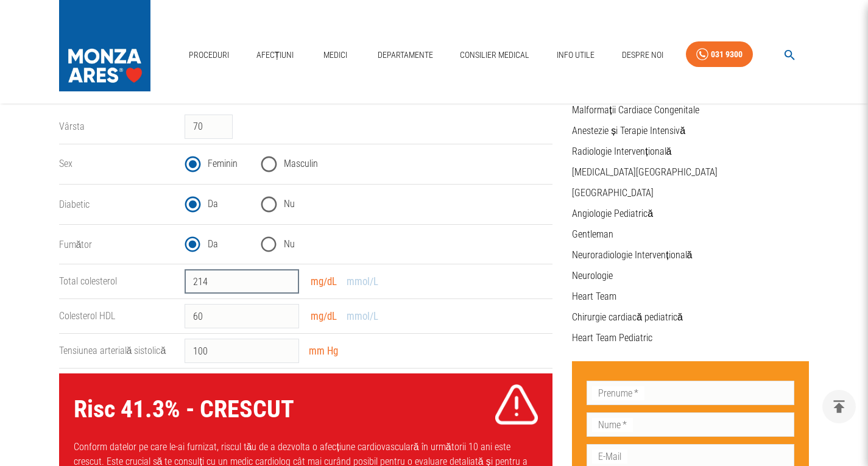
click at [286, 277] on input "214" at bounding box center [242, 281] width 115 height 24
click at [286, 277] on input "215" at bounding box center [242, 281] width 115 height 24
click at [286, 277] on input "216" at bounding box center [242, 281] width 115 height 24
click at [286, 277] on input "217" at bounding box center [242, 281] width 115 height 24
click at [286, 277] on input "218" at bounding box center [242, 281] width 115 height 24
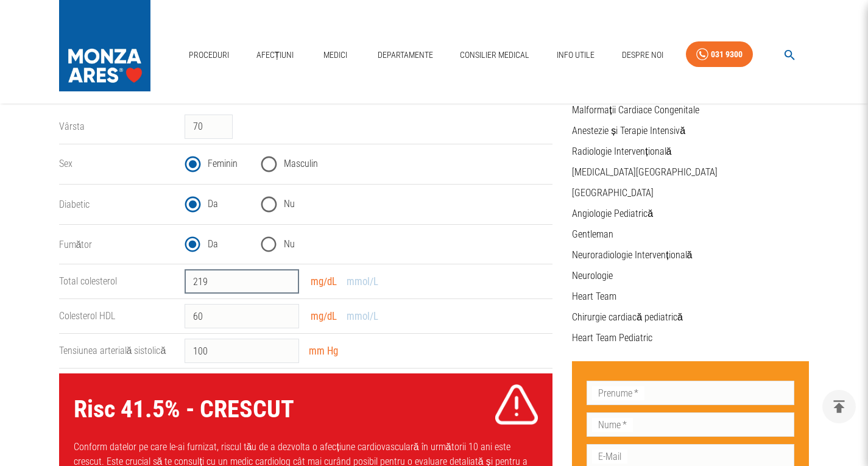
click at [286, 277] on input "219" at bounding box center [242, 281] width 115 height 24
click at [286, 277] on input "220" at bounding box center [242, 281] width 115 height 24
click at [286, 277] on input "221" at bounding box center [242, 281] width 115 height 24
click at [286, 277] on input "222" at bounding box center [242, 281] width 115 height 24
click at [286, 277] on input "223" at bounding box center [242, 281] width 115 height 24
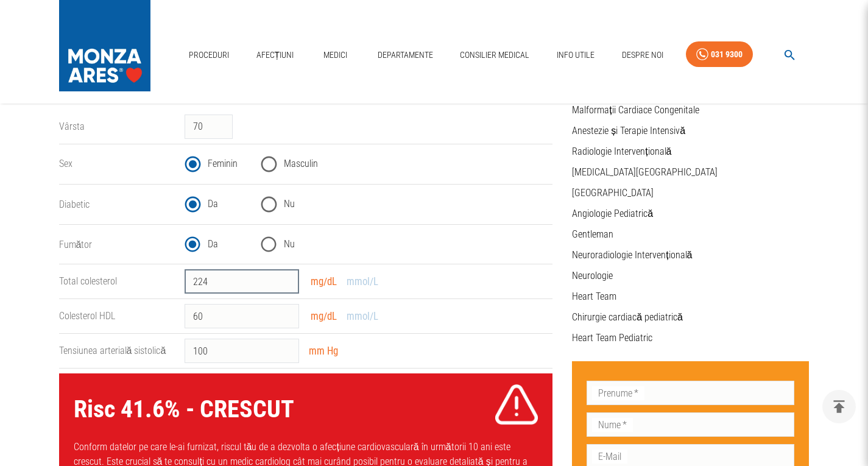
click at [286, 277] on input "224" at bounding box center [242, 281] width 115 height 24
click at [286, 277] on input "225" at bounding box center [242, 281] width 115 height 24
click at [286, 277] on input "226" at bounding box center [242, 281] width 115 height 24
click at [286, 277] on input "227" at bounding box center [242, 281] width 115 height 24
click at [286, 277] on input "228" at bounding box center [242, 281] width 115 height 24
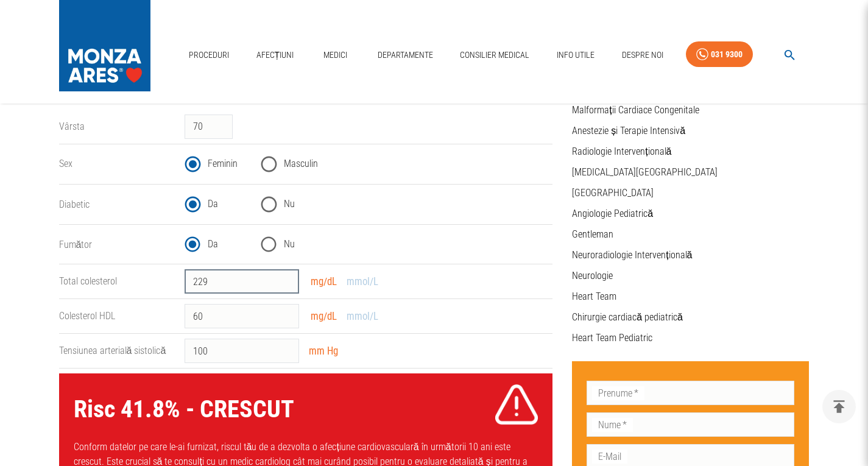
click at [286, 277] on input "229" at bounding box center [242, 281] width 115 height 24
click at [286, 277] on input "230" at bounding box center [242, 281] width 115 height 24
click at [286, 277] on input "231" at bounding box center [242, 281] width 115 height 24
click at [286, 277] on input "232" at bounding box center [242, 281] width 115 height 24
click at [286, 277] on input "233" at bounding box center [242, 281] width 115 height 24
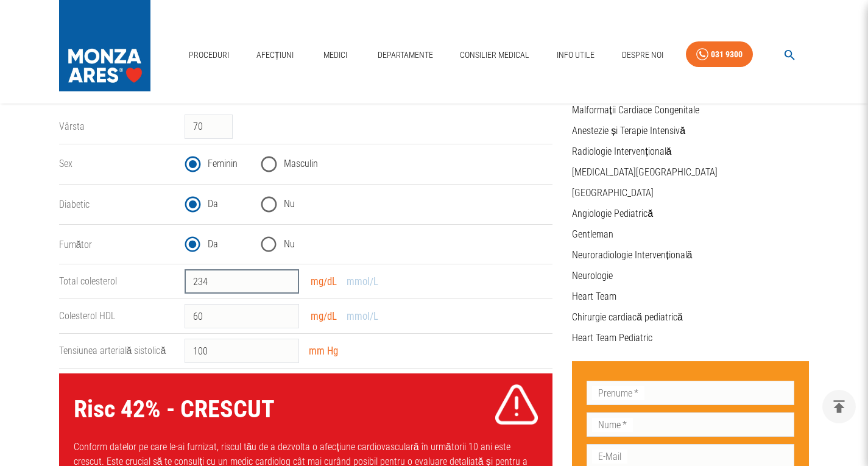
click at [286, 277] on input "234" at bounding box center [242, 281] width 115 height 24
click at [286, 277] on input "235" at bounding box center [242, 281] width 115 height 24
click at [286, 277] on input "236" at bounding box center [242, 281] width 115 height 24
click at [286, 277] on input "237" at bounding box center [242, 281] width 115 height 24
type input "238"
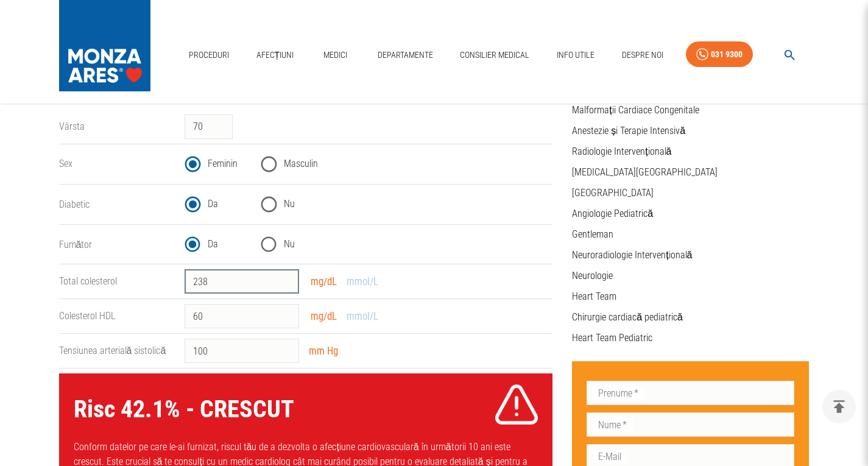
click at [286, 277] on input "238" at bounding box center [242, 281] width 115 height 24
click at [286, 319] on input "59" at bounding box center [242, 316] width 115 height 24
click at [286, 319] on input "58" at bounding box center [242, 316] width 115 height 24
click at [286, 319] on input "57" at bounding box center [242, 316] width 115 height 24
click at [286, 319] on input "56" at bounding box center [242, 316] width 115 height 24
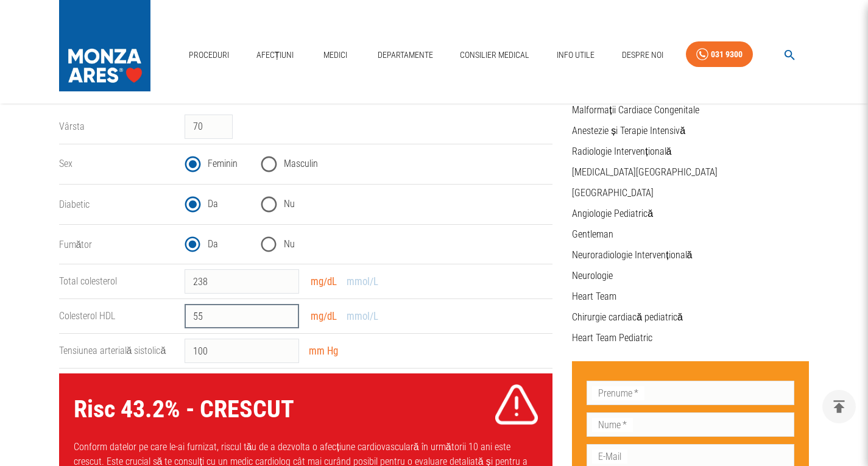
click at [286, 319] on input "55" at bounding box center [242, 316] width 115 height 24
click at [286, 319] on input "54" at bounding box center [242, 316] width 115 height 24
click at [286, 319] on input "53" at bounding box center [242, 316] width 115 height 24
click at [286, 319] on input "52" at bounding box center [242, 316] width 115 height 24
click at [286, 319] on input "51" at bounding box center [242, 316] width 115 height 24
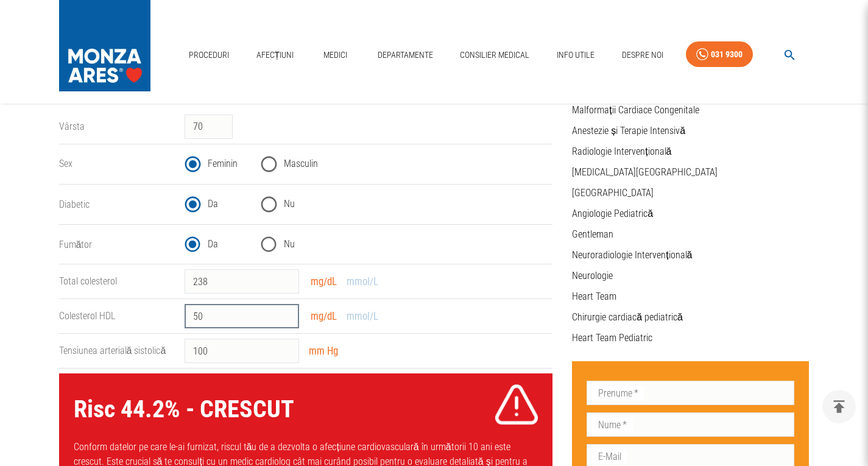
click at [286, 319] on input "50" at bounding box center [242, 316] width 115 height 24
click at [286, 319] on input "49" at bounding box center [242, 316] width 115 height 24
click at [286, 319] on input "48" at bounding box center [242, 316] width 115 height 24
click at [286, 319] on input "47" at bounding box center [242, 316] width 115 height 24
click at [286, 319] on input "46" at bounding box center [242, 316] width 115 height 24
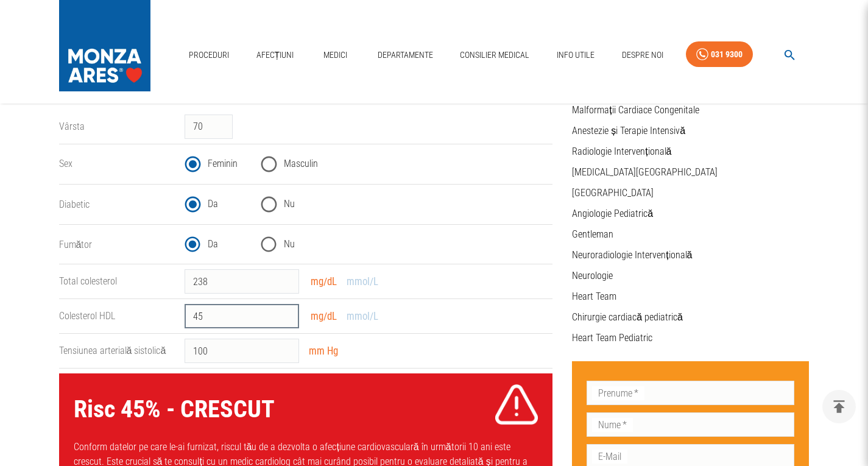
click at [286, 319] on input "45" at bounding box center [242, 316] width 115 height 24
click at [286, 319] on input "44" at bounding box center [242, 316] width 115 height 24
click at [286, 319] on input "43" at bounding box center [242, 316] width 115 height 24
click at [286, 319] on input "42" at bounding box center [242, 316] width 115 height 24
click at [286, 319] on input "41" at bounding box center [242, 316] width 115 height 24
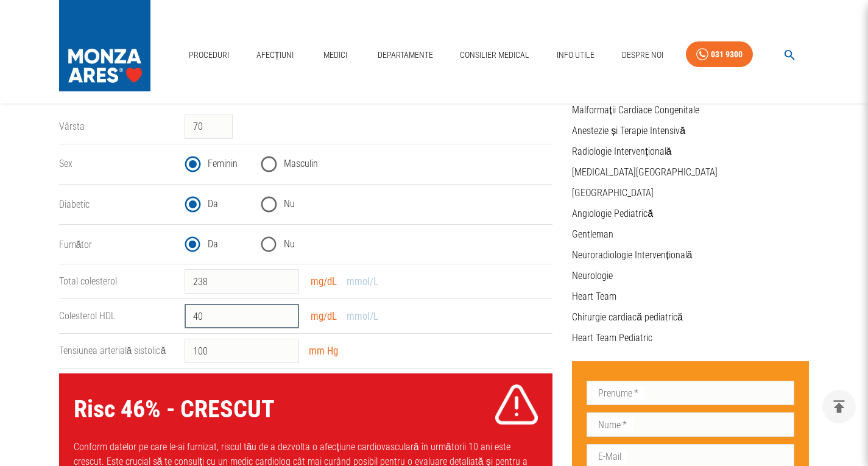
click at [286, 319] on input "40" at bounding box center [242, 316] width 115 height 24
click at [286, 319] on input "39" at bounding box center [242, 316] width 115 height 24
click at [286, 319] on input "38" at bounding box center [242, 316] width 115 height 24
click at [286, 319] on input "37" at bounding box center [242, 316] width 115 height 24
click at [286, 319] on input "36" at bounding box center [242, 316] width 115 height 24
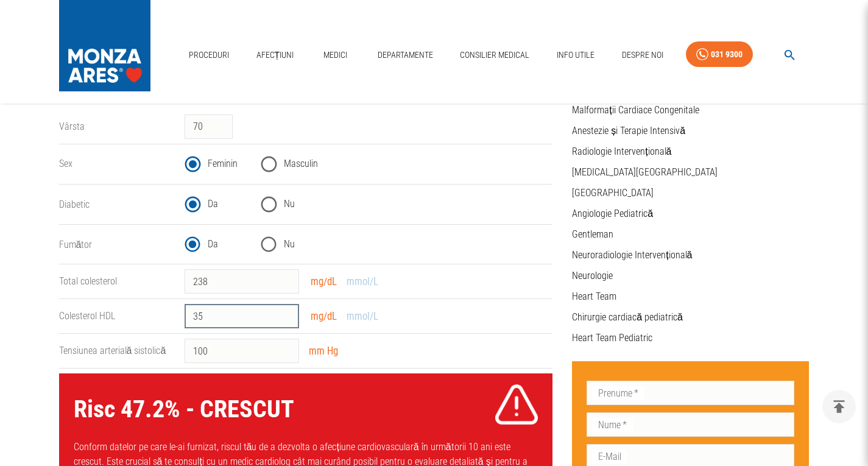
click at [286, 319] on input "35" at bounding box center [242, 316] width 115 height 24
click at [286, 319] on input "34" at bounding box center [242, 316] width 115 height 24
click at [286, 319] on input "33" at bounding box center [242, 316] width 115 height 24
click at [286, 319] on input "32" at bounding box center [242, 316] width 115 height 24
click at [286, 319] on input "31" at bounding box center [242, 316] width 115 height 24
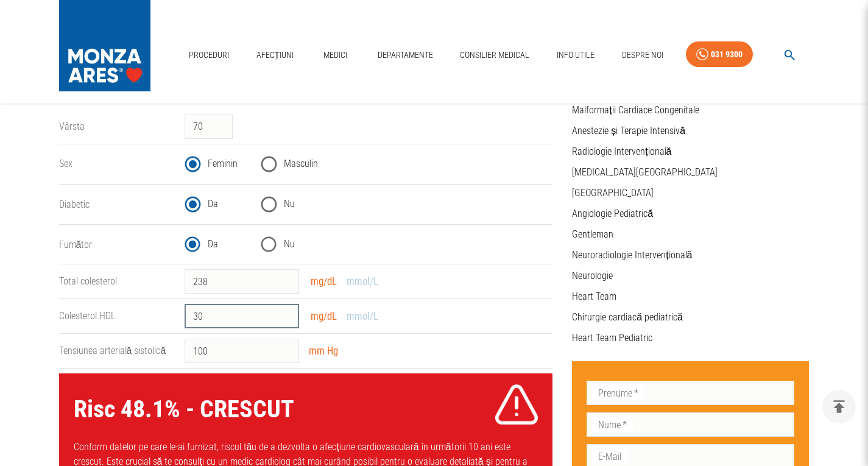
click at [286, 319] on input "30" at bounding box center [242, 316] width 115 height 24
click at [286, 319] on input "29" at bounding box center [242, 316] width 115 height 24
click at [286, 319] on input "28" at bounding box center [242, 316] width 115 height 24
click at [286, 319] on input "27" at bounding box center [242, 316] width 115 height 24
click at [286, 319] on input "26" at bounding box center [242, 316] width 115 height 24
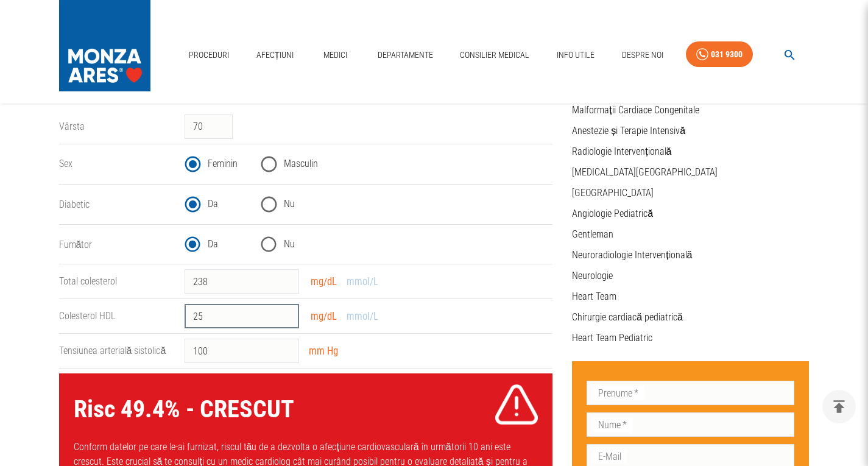
click at [286, 319] on input "25" at bounding box center [242, 316] width 115 height 24
click at [286, 319] on input "24" at bounding box center [242, 316] width 115 height 24
type input "23"
click at [286, 319] on input "23" at bounding box center [242, 316] width 115 height 24
click at [281, 347] on input "100" at bounding box center [242, 351] width 115 height 24
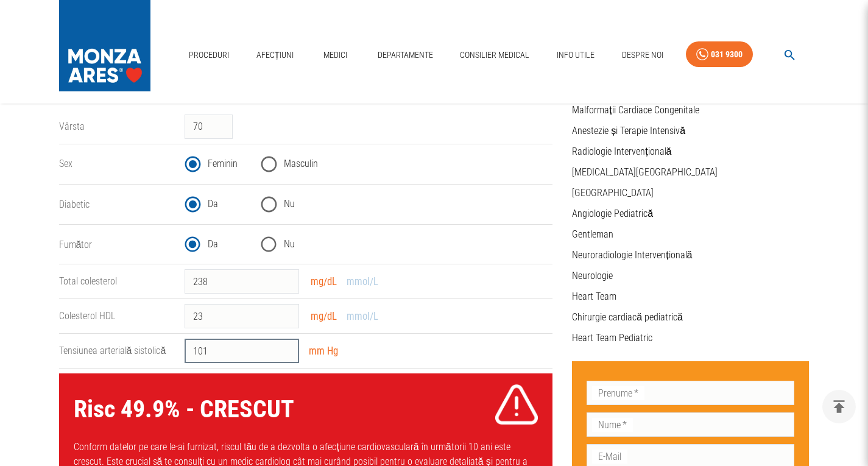
click at [286, 346] on input "101" at bounding box center [242, 351] width 115 height 24
click at [286, 346] on input "102" at bounding box center [242, 351] width 115 height 24
click at [286, 346] on input "103" at bounding box center [242, 351] width 115 height 24
click at [286, 346] on input "104" at bounding box center [242, 351] width 115 height 24
click at [286, 346] on input "165" at bounding box center [242, 351] width 115 height 24
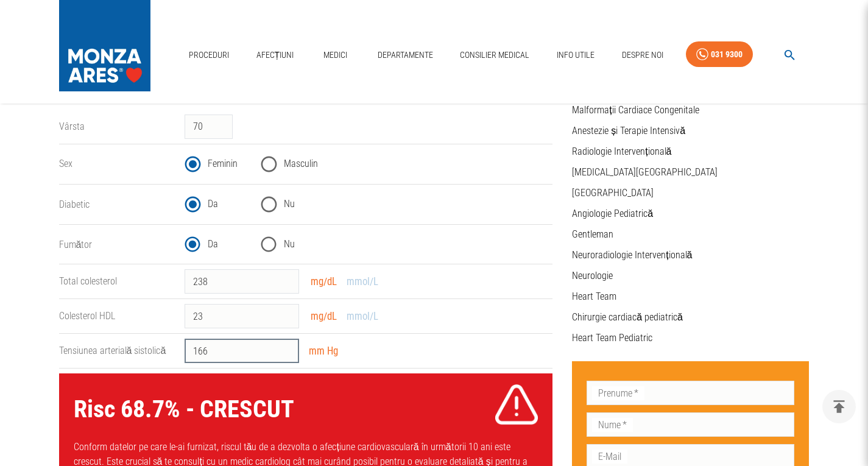
click at [286, 346] on input "166" at bounding box center [242, 351] width 115 height 24
click at [286, 346] on input "167" at bounding box center [242, 351] width 115 height 24
click at [286, 346] on input "168" at bounding box center [242, 351] width 115 height 24
click at [286, 346] on input "169" at bounding box center [242, 351] width 115 height 24
click at [286, 346] on input "170" at bounding box center [242, 351] width 115 height 24
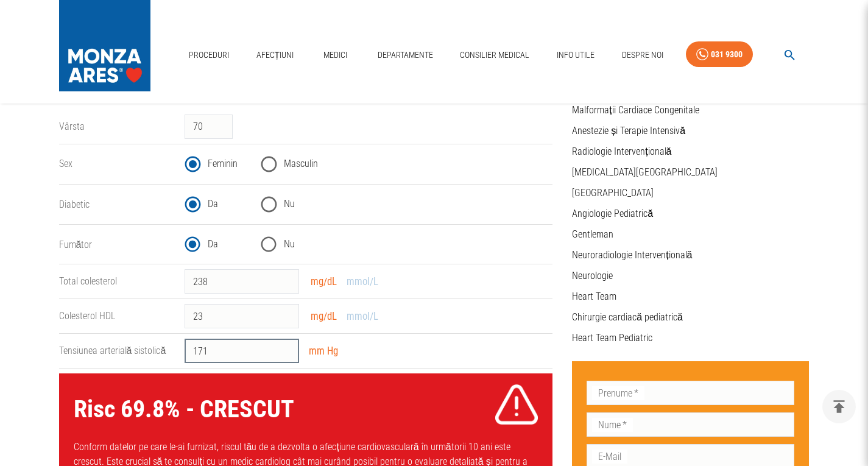
click at [286, 346] on input "171" at bounding box center [242, 351] width 115 height 24
click at [286, 346] on input "172" at bounding box center [242, 351] width 115 height 24
click at [286, 346] on input "173" at bounding box center [242, 351] width 115 height 24
click at [286, 346] on input "174" at bounding box center [242, 351] width 115 height 24
click at [286, 346] on input "175" at bounding box center [242, 351] width 115 height 24
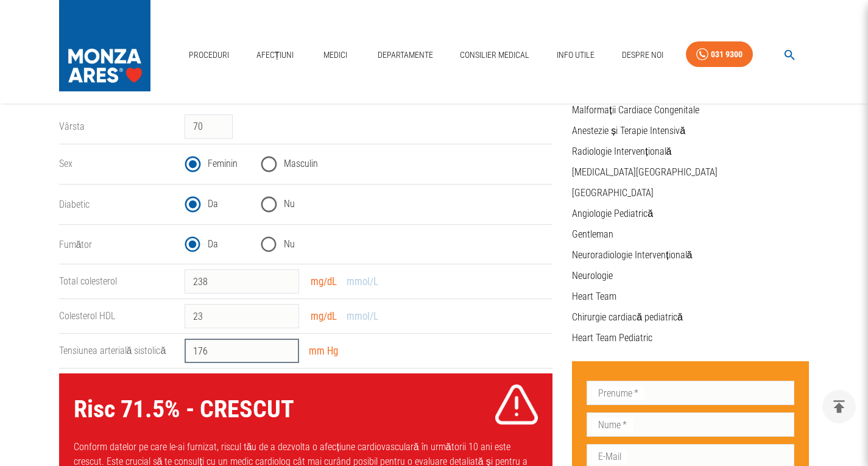
click at [286, 346] on input "176" at bounding box center [242, 351] width 115 height 24
click at [286, 346] on input "177" at bounding box center [242, 351] width 115 height 24
click at [286, 346] on input "178" at bounding box center [242, 351] width 115 height 24
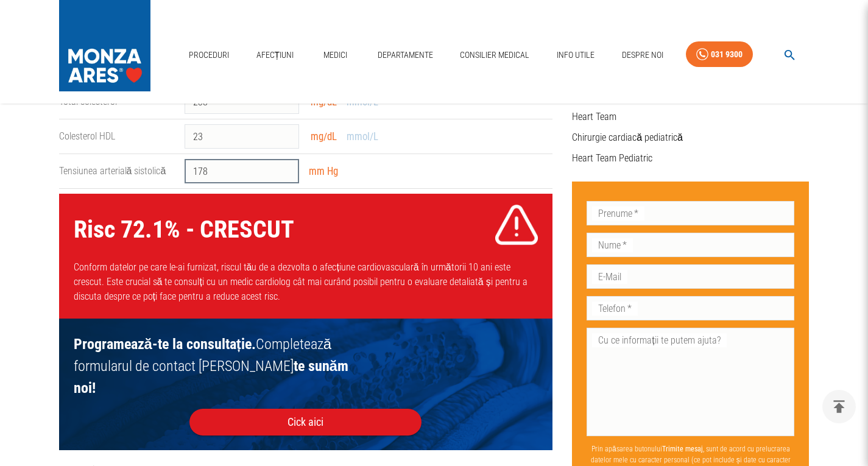
scroll to position [366, 0]
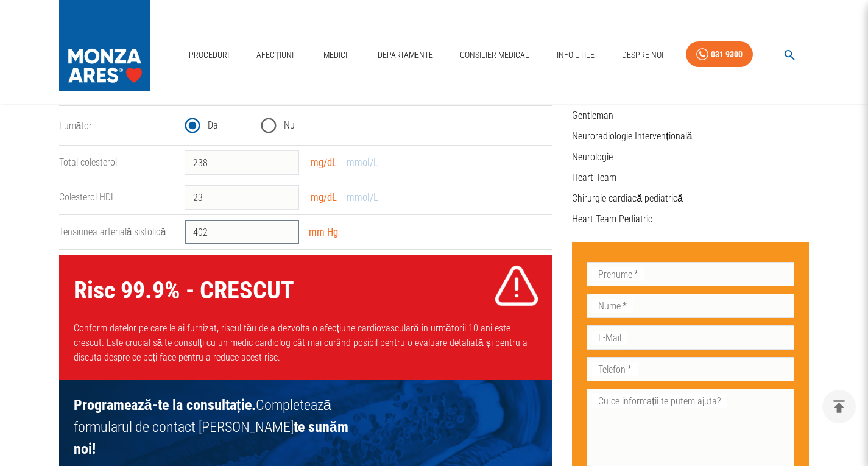
click at [287, 227] on input "402" at bounding box center [242, 232] width 115 height 24
click at [284, 233] on input "234" at bounding box center [242, 232] width 115 height 24
click at [284, 233] on input "214" at bounding box center [242, 232] width 115 height 24
click at [284, 233] on input "213" at bounding box center [242, 232] width 115 height 24
click at [284, 233] on input "212" at bounding box center [242, 232] width 115 height 24
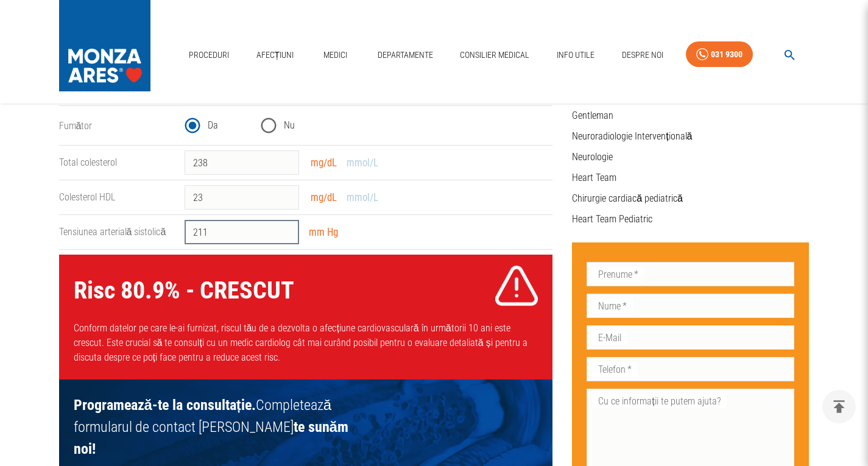
click at [284, 233] on input "211" at bounding box center [242, 232] width 115 height 24
click at [284, 233] on input "199" at bounding box center [242, 232] width 115 height 24
click at [284, 233] on input "198" at bounding box center [242, 232] width 115 height 24
click at [284, 233] on input "197" at bounding box center [242, 232] width 115 height 24
click at [284, 233] on input "196" at bounding box center [242, 232] width 115 height 24
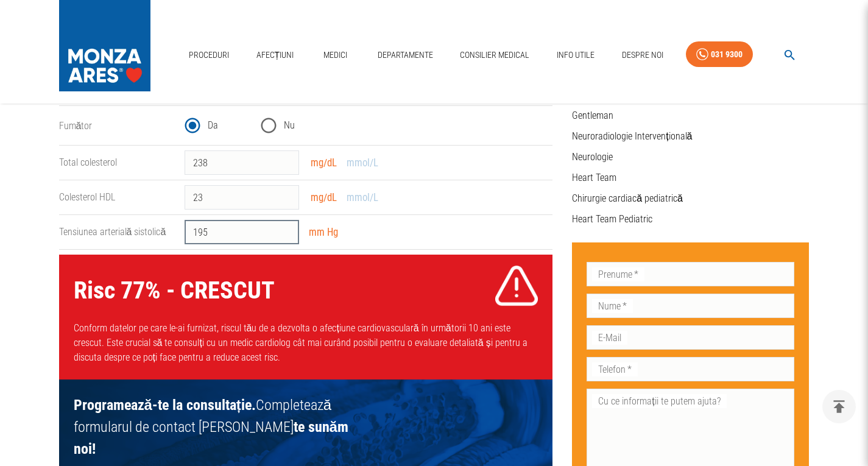
click at [284, 233] on input "195" at bounding box center [242, 232] width 115 height 24
click at [284, 233] on input "194" at bounding box center [242, 232] width 115 height 24
click at [284, 233] on input "193" at bounding box center [242, 232] width 115 height 24
click at [284, 233] on input "192" at bounding box center [242, 232] width 115 height 24
click at [284, 233] on input "191" at bounding box center [242, 232] width 115 height 24
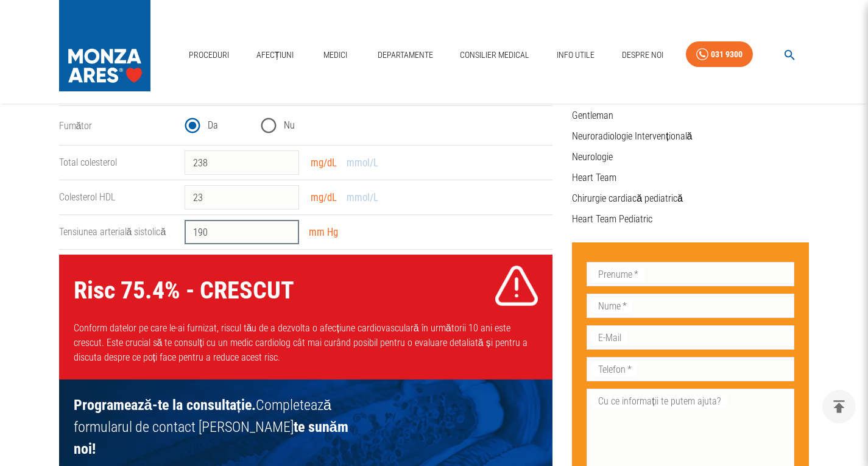
click at [284, 233] on input "190" at bounding box center [242, 232] width 115 height 24
click at [284, 233] on input "189" at bounding box center [242, 232] width 115 height 24
click at [284, 233] on input "188" at bounding box center [242, 232] width 115 height 24
click at [284, 233] on input "187" at bounding box center [242, 232] width 115 height 24
click at [284, 233] on input "186" at bounding box center [242, 232] width 115 height 24
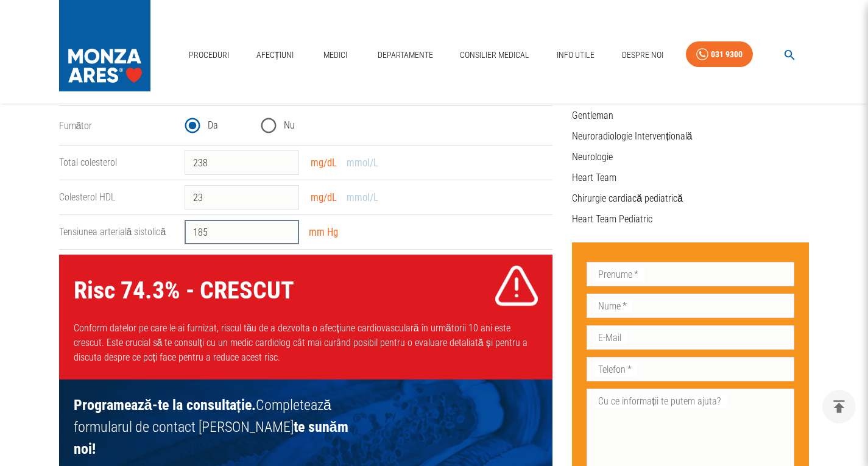
click at [284, 233] on input "185" at bounding box center [242, 232] width 115 height 24
click at [284, 233] on input "184" at bounding box center [242, 232] width 115 height 24
click at [284, 233] on input "183" at bounding box center [242, 232] width 115 height 24
click at [284, 233] on input "182" at bounding box center [242, 232] width 115 height 24
click at [284, 233] on input "181" at bounding box center [242, 232] width 115 height 24
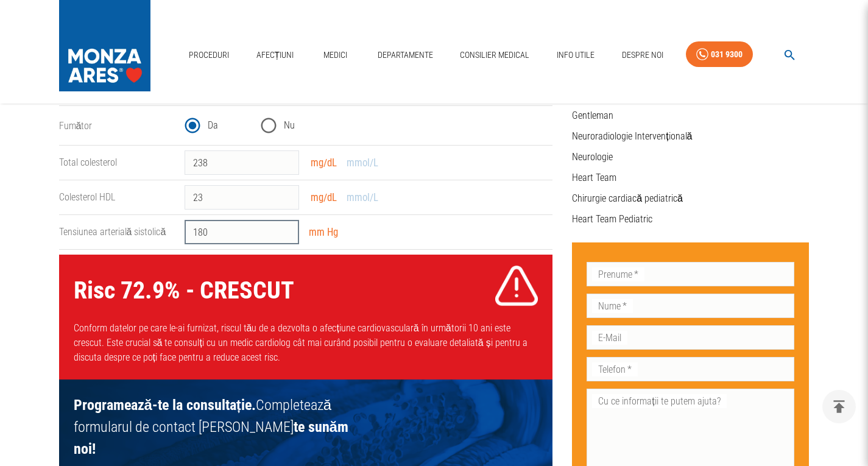
click at [284, 233] on input "180" at bounding box center [242, 232] width 115 height 24
click at [284, 233] on input "179" at bounding box center [242, 232] width 115 height 24
click at [284, 233] on input "178" at bounding box center [242, 232] width 115 height 24
click at [284, 233] on input "177" at bounding box center [242, 232] width 115 height 24
click at [284, 233] on input "176" at bounding box center [242, 232] width 115 height 24
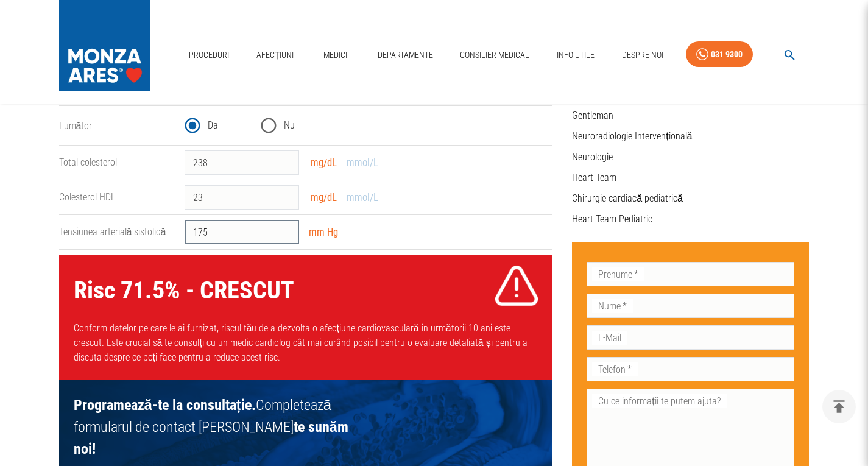
click at [284, 233] on input "175" at bounding box center [242, 232] width 115 height 24
click at [284, 233] on input "174" at bounding box center [242, 232] width 115 height 24
click at [284, 233] on input "173" at bounding box center [242, 232] width 115 height 24
click at [284, 233] on input "172" at bounding box center [242, 232] width 115 height 24
click at [284, 233] on input "171" at bounding box center [242, 232] width 115 height 24
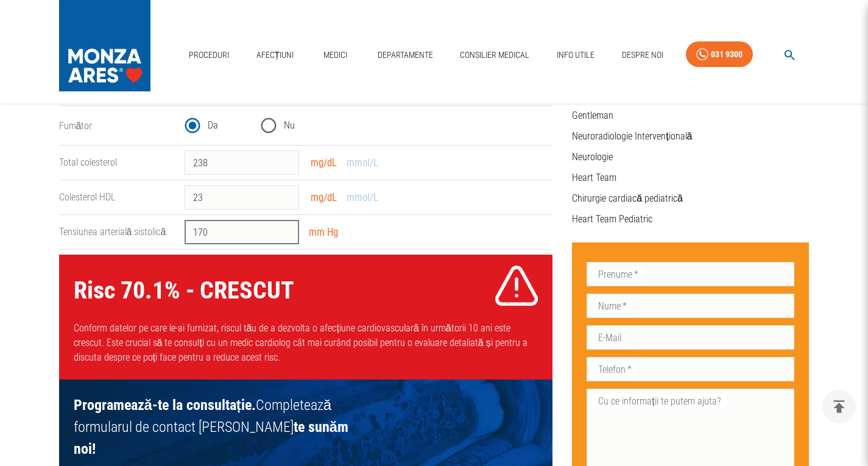
click at [284, 233] on input "170" at bounding box center [242, 232] width 115 height 24
click at [284, 233] on input "169" at bounding box center [242, 232] width 115 height 24
click at [284, 233] on input "168" at bounding box center [242, 232] width 115 height 24
click at [284, 233] on input "167" at bounding box center [242, 232] width 115 height 24
click at [284, 233] on input "166" at bounding box center [242, 232] width 115 height 24
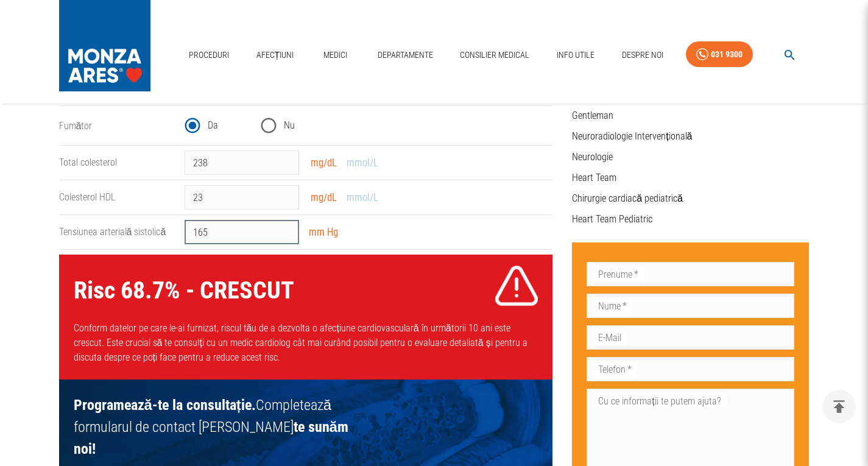
type input "165"
click at [284, 233] on input "165" at bounding box center [242, 232] width 115 height 24
click at [286, 199] on input "6" at bounding box center [242, 197] width 115 height 24
click at [285, 193] on input "31" at bounding box center [242, 197] width 115 height 24
type input "30"
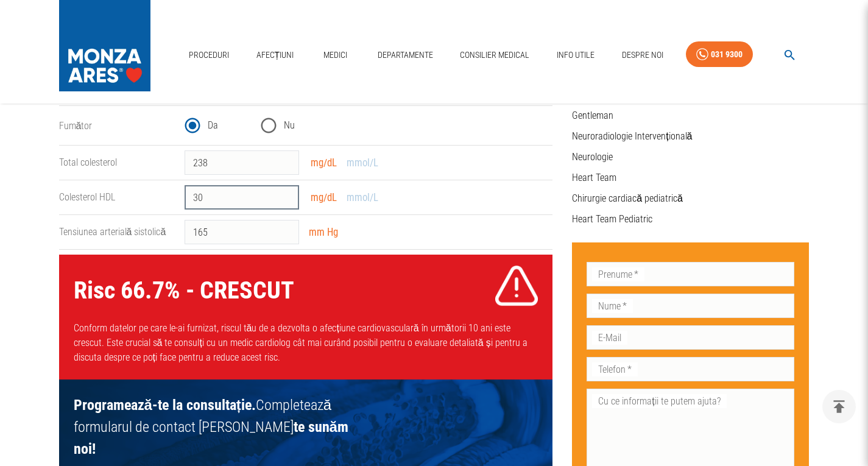
click at [286, 201] on input "30" at bounding box center [242, 197] width 115 height 24
click at [286, 158] on input "314" at bounding box center [242, 163] width 115 height 24
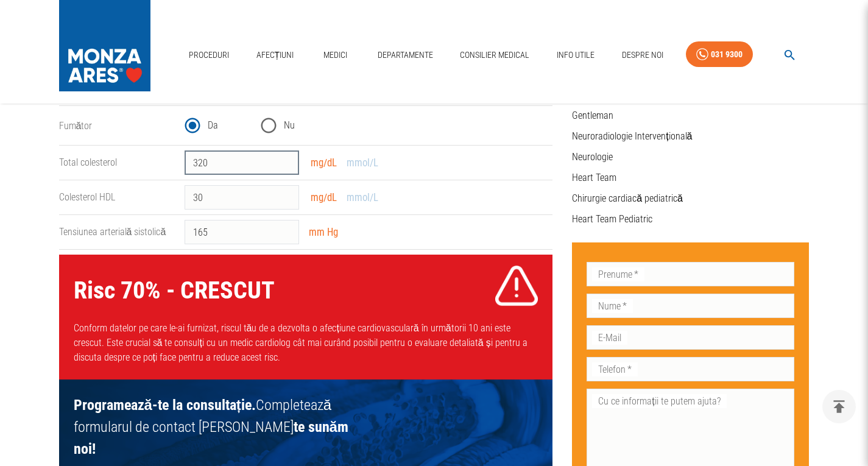
type input "321"
click at [286, 158] on input "321" at bounding box center [242, 163] width 115 height 24
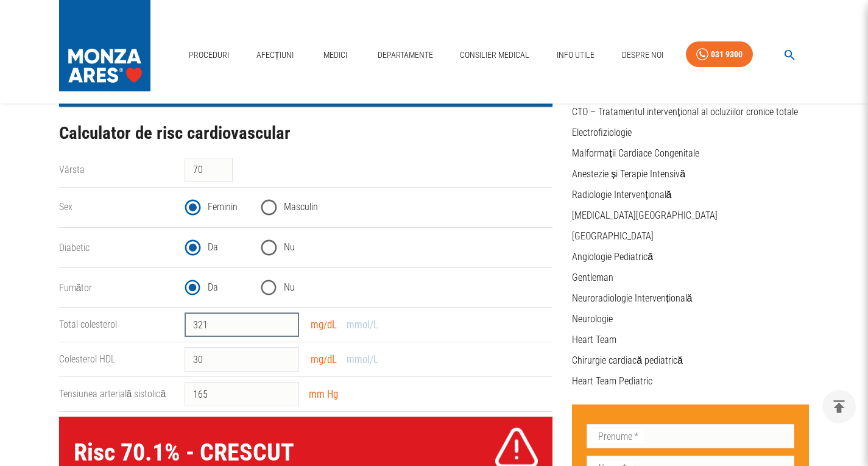
scroll to position [183, 0]
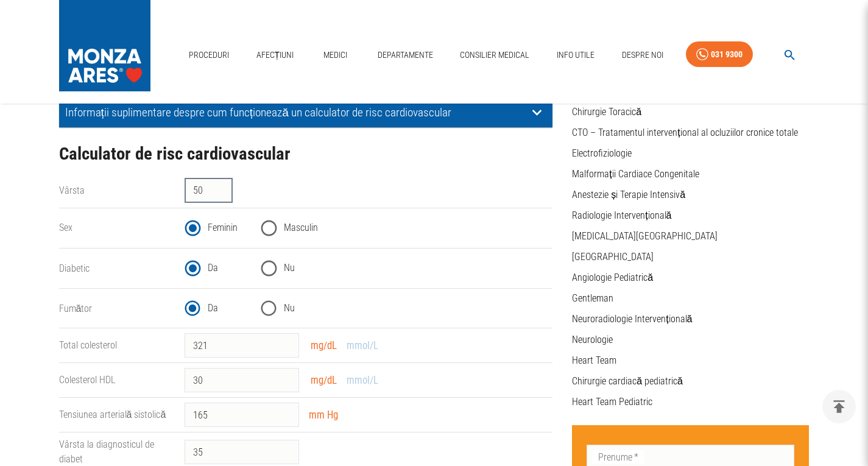
click at [221, 194] on input "50" at bounding box center [209, 191] width 48 height 24
click at [224, 183] on input "49" at bounding box center [209, 191] width 48 height 24
click at [224, 187] on input "63" at bounding box center [209, 191] width 48 height 24
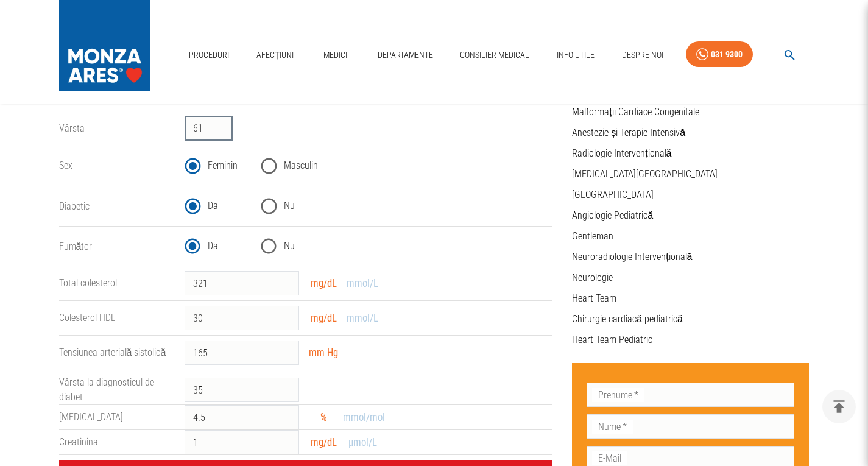
scroll to position [244, 0]
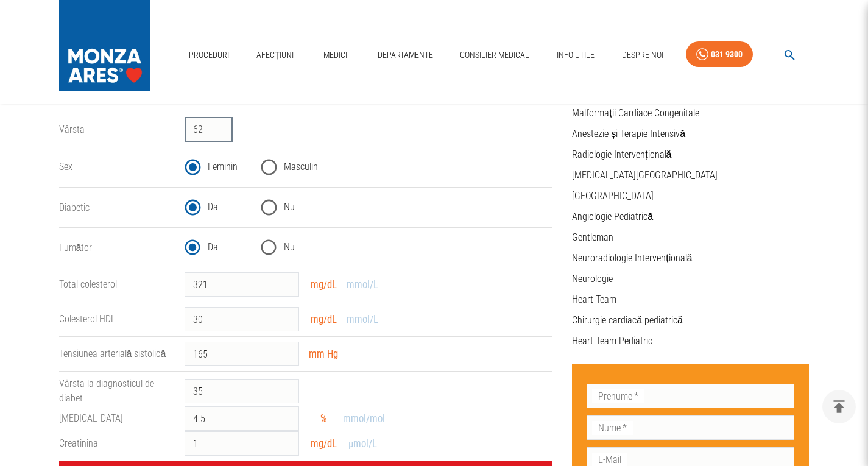
click at [224, 127] on input "62" at bounding box center [209, 130] width 48 height 24
click at [224, 127] on input "63" at bounding box center [209, 130] width 48 height 24
click at [224, 127] on input "64" at bounding box center [209, 130] width 48 height 24
click at [224, 127] on input "65" at bounding box center [209, 130] width 48 height 24
click at [224, 127] on input "66" at bounding box center [209, 130] width 48 height 24
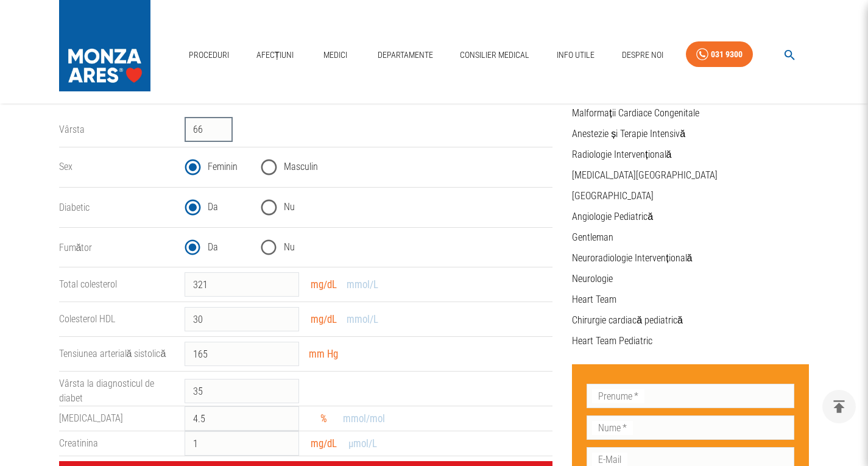
click at [223, 124] on input "66" at bounding box center [209, 130] width 48 height 24
click at [223, 124] on input "67" at bounding box center [209, 130] width 48 height 24
click at [224, 124] on input "68" at bounding box center [209, 130] width 48 height 24
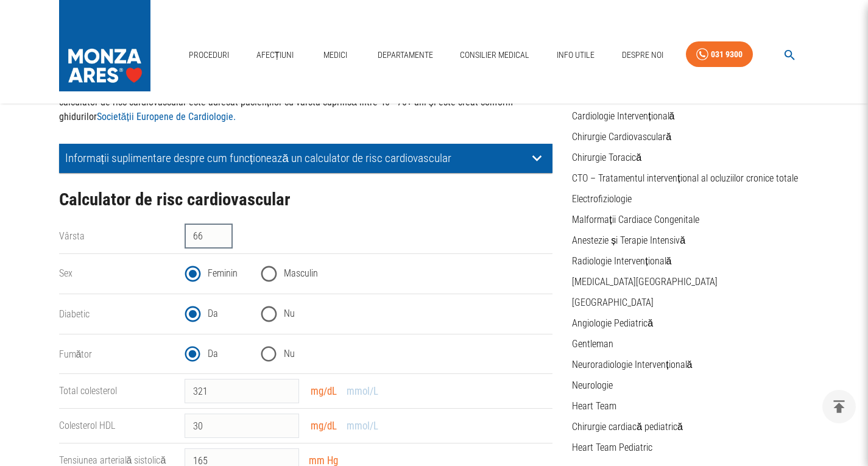
scroll to position [0, 0]
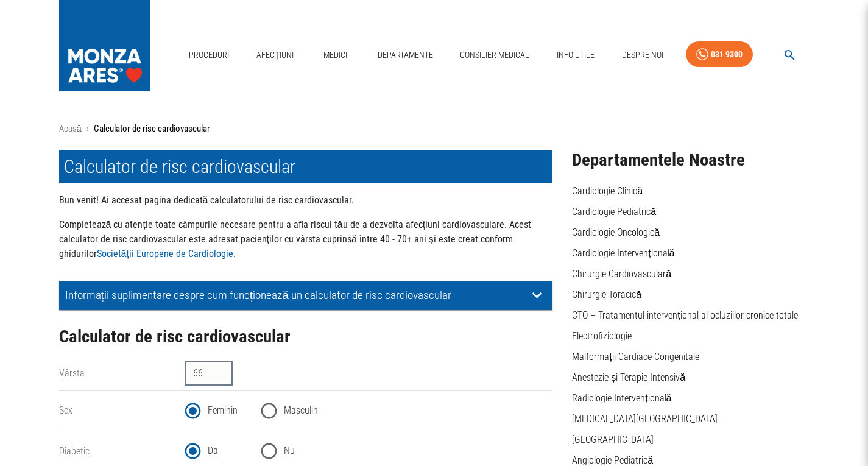
type input "66"
